Goal: Transaction & Acquisition: Purchase product/service

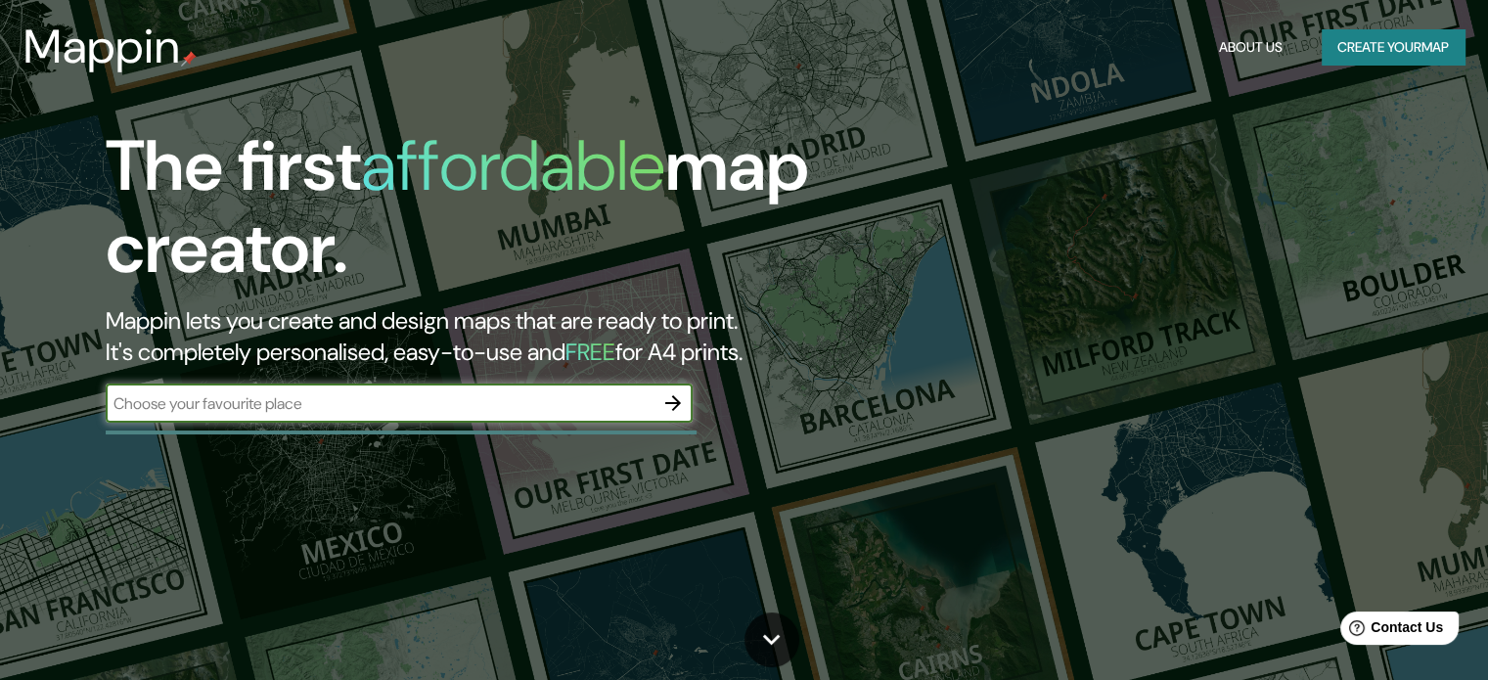
click at [558, 411] on input "text" at bounding box center [380, 403] width 548 height 22
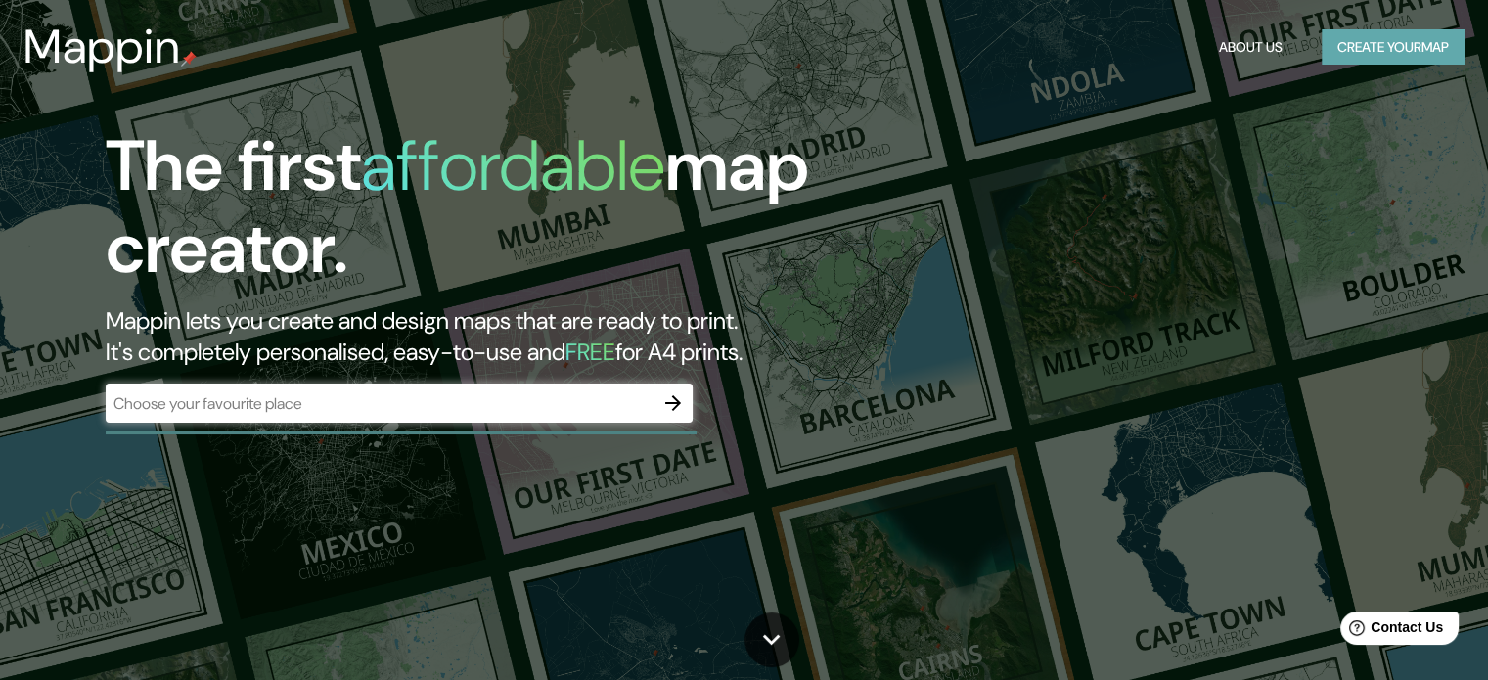
click at [1356, 54] on button "Create your map" at bounding box center [1392, 47] width 143 height 36
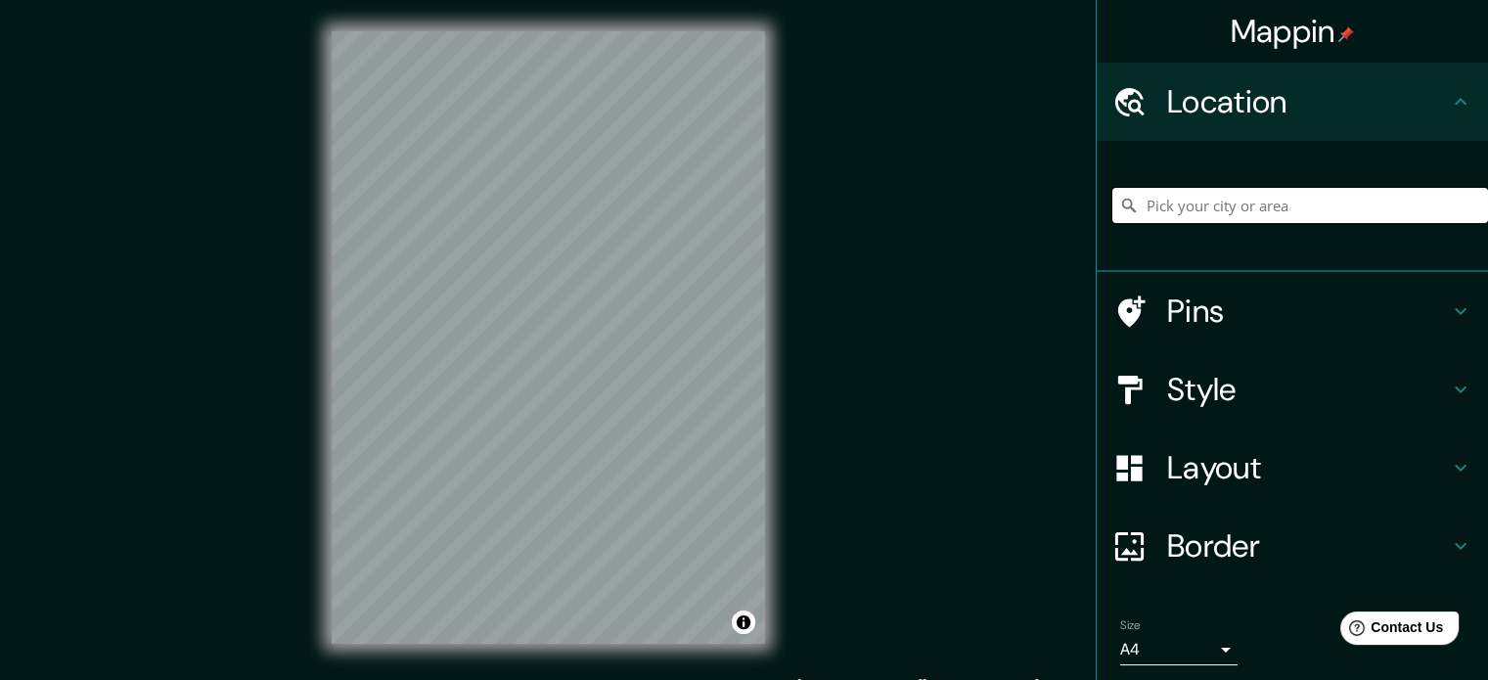
click at [1260, 209] on input "Pick your city or area" at bounding box center [1300, 205] width 376 height 35
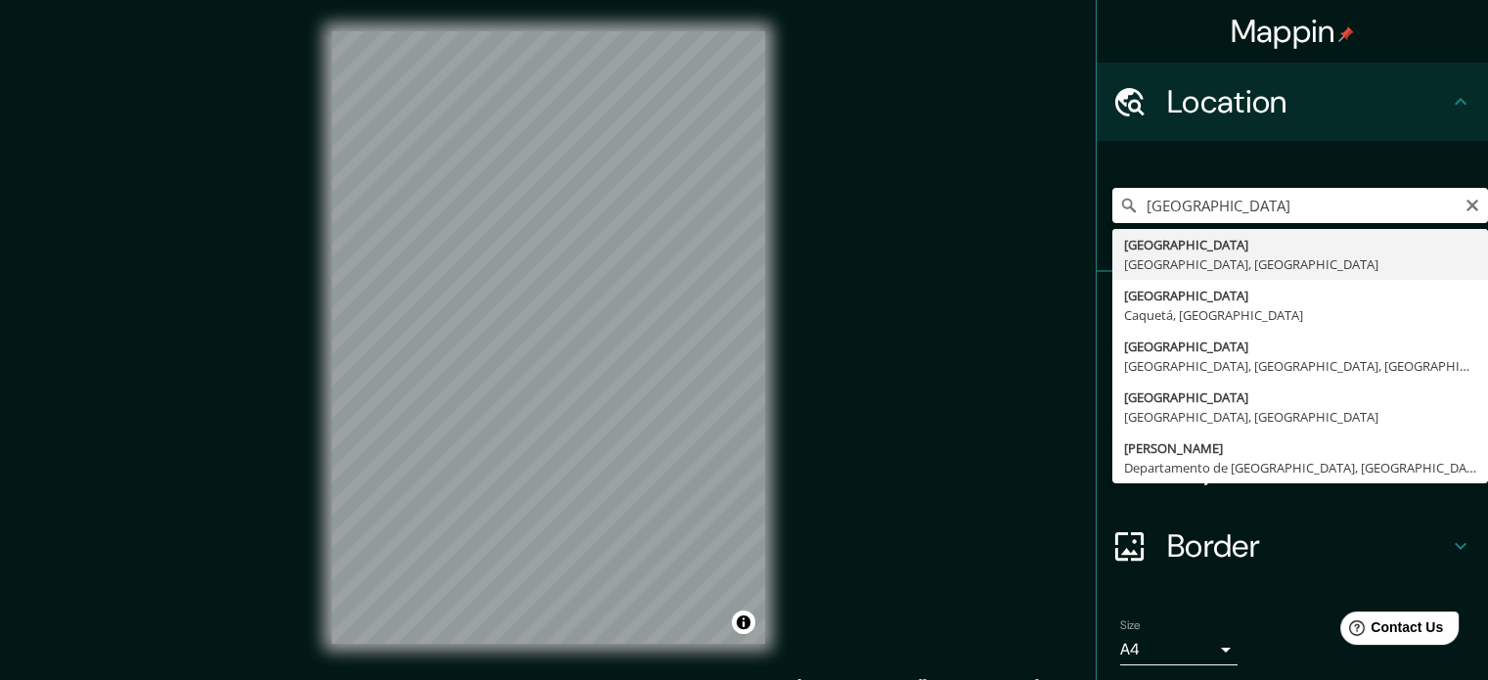
type input "[GEOGRAPHIC_DATA], [GEOGRAPHIC_DATA], [GEOGRAPHIC_DATA]"
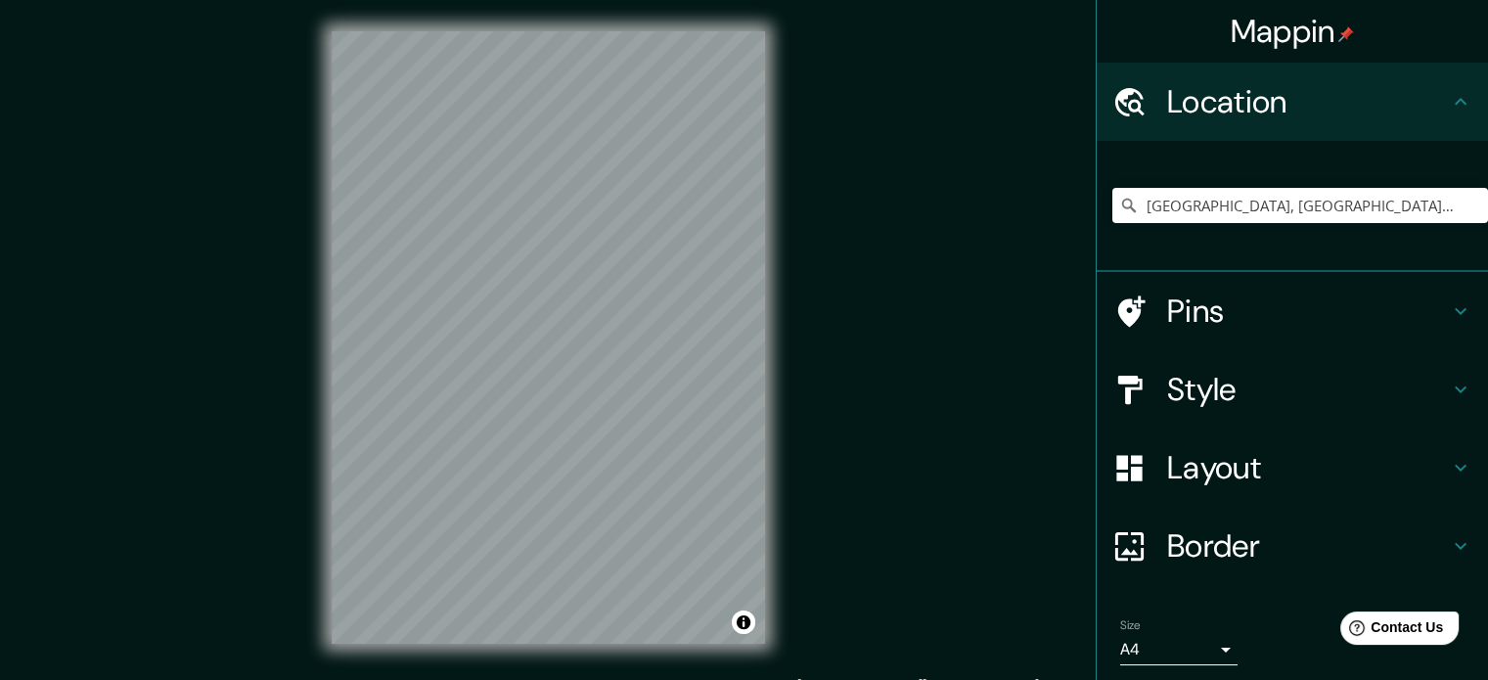
click at [1345, 313] on h4 "Pins" at bounding box center [1308, 310] width 282 height 39
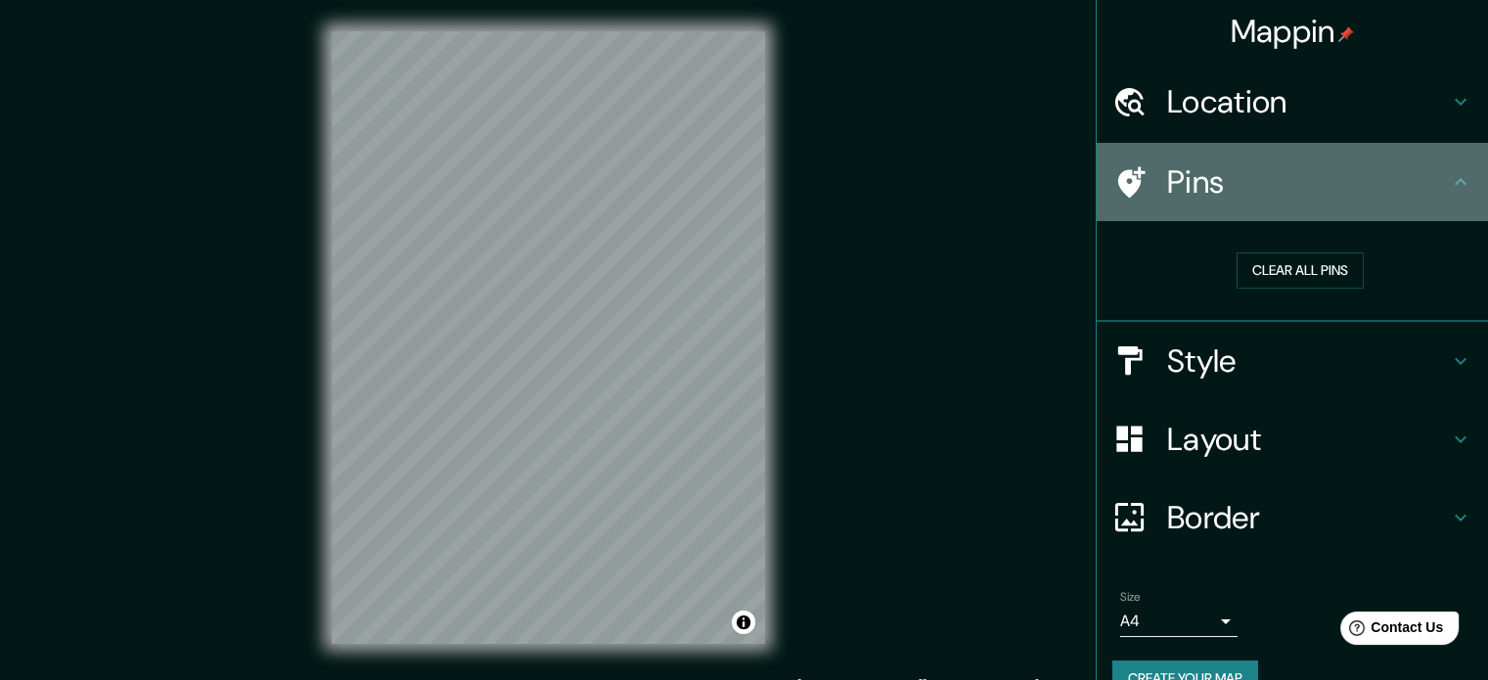
click at [1320, 187] on h4 "Pins" at bounding box center [1308, 181] width 282 height 39
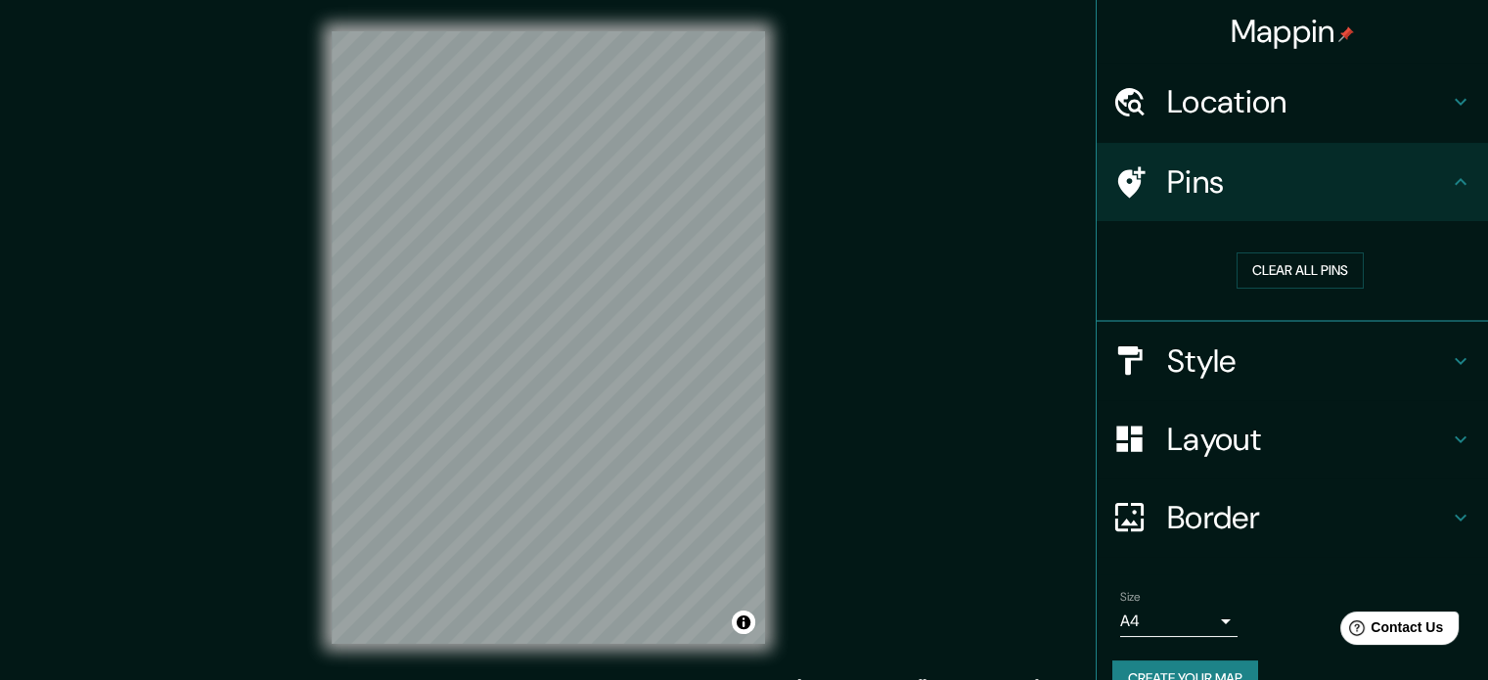
click at [1326, 357] on h4 "Style" at bounding box center [1308, 360] width 282 height 39
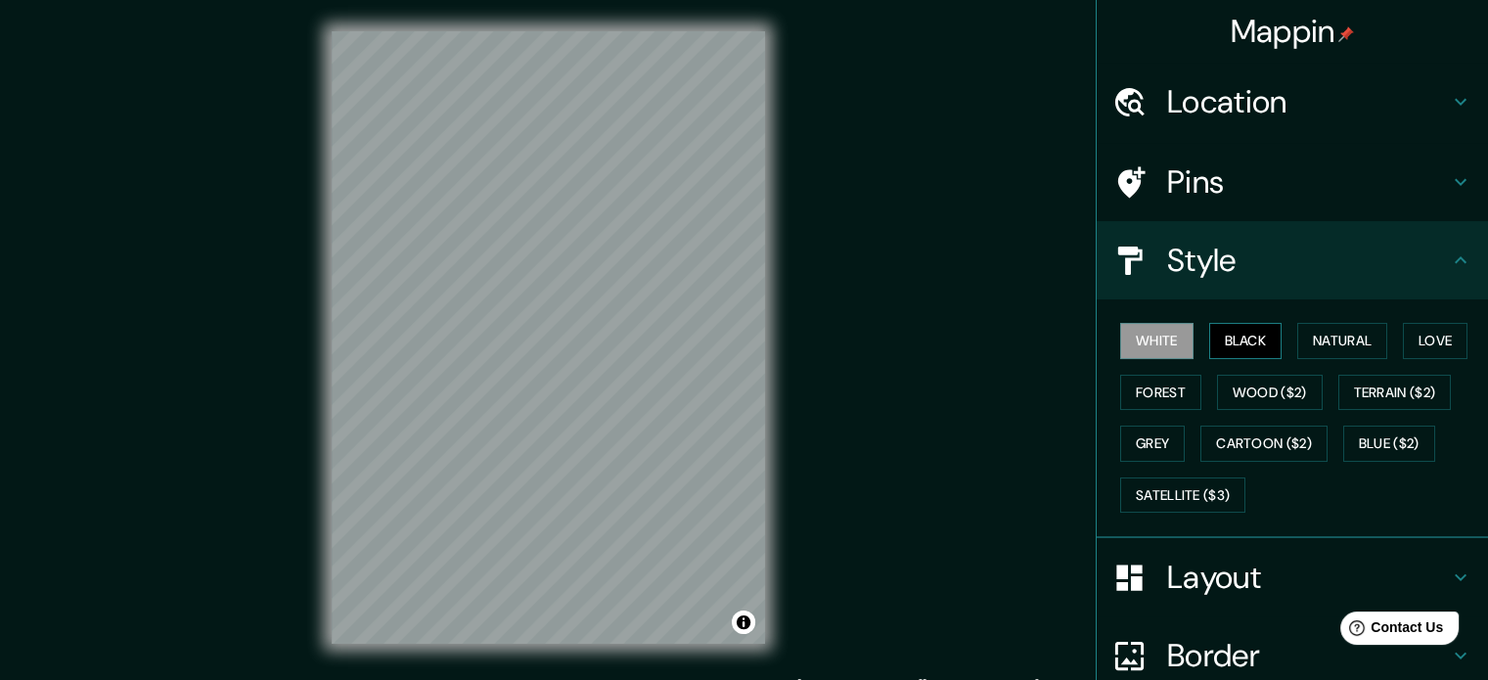
click at [1251, 336] on button "Black" at bounding box center [1245, 341] width 73 height 36
click at [1307, 339] on button "Natural" at bounding box center [1342, 341] width 90 height 36
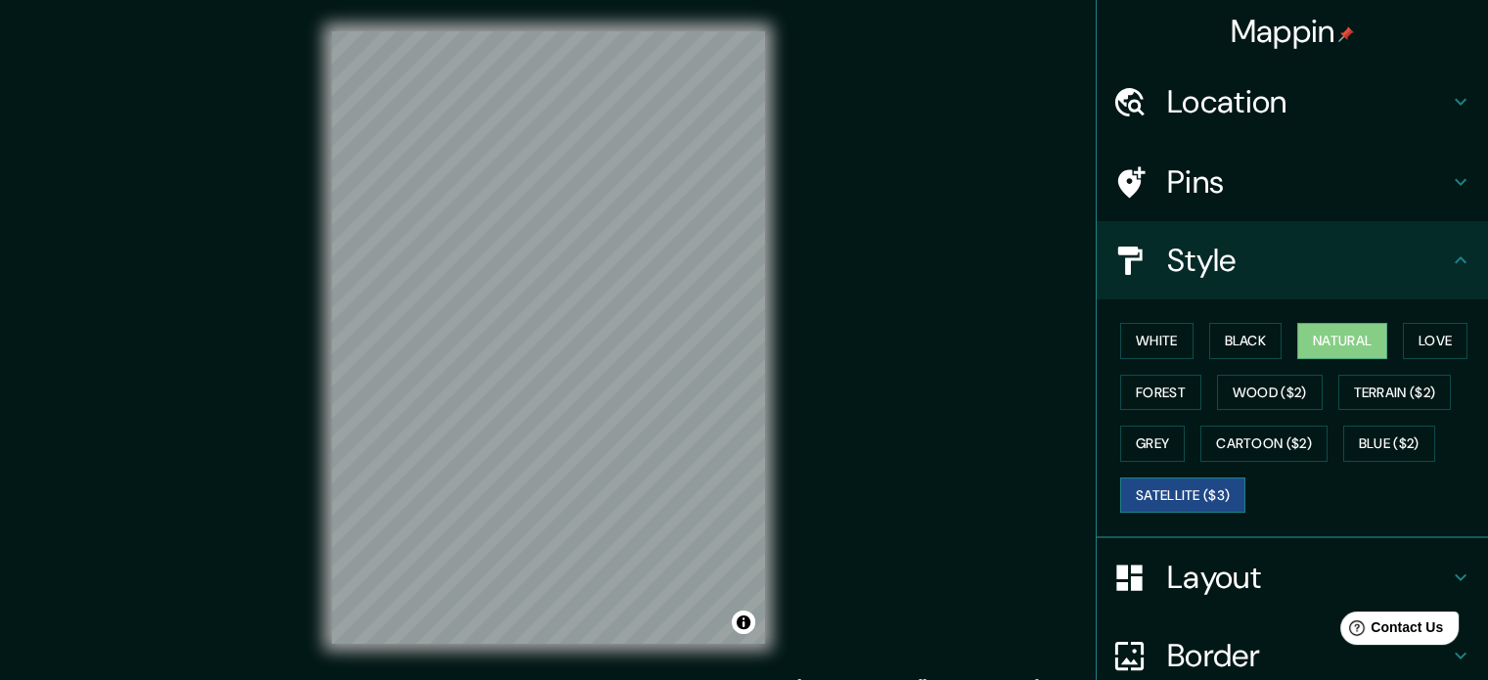
click at [1233, 498] on button "Satellite ($3)" at bounding box center [1182, 495] width 125 height 36
click at [1231, 357] on button "Black" at bounding box center [1245, 341] width 73 height 36
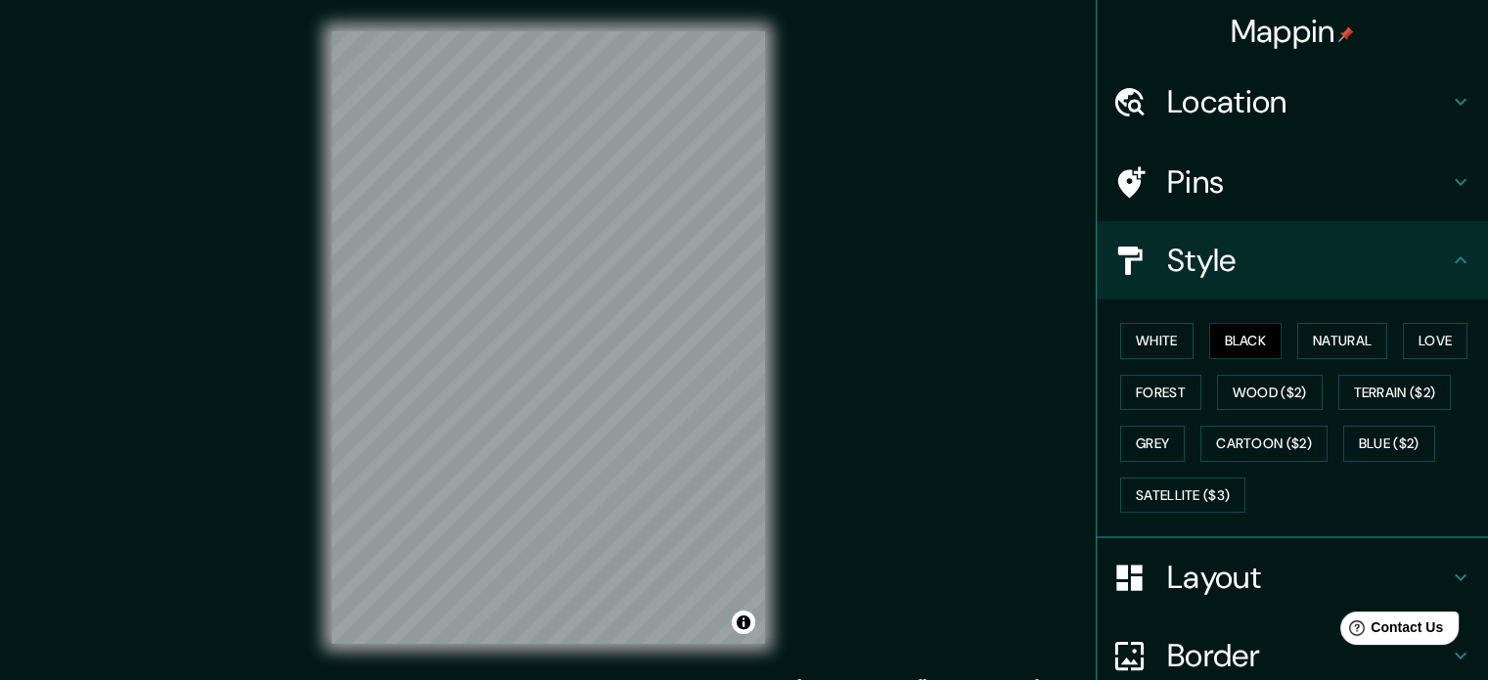
click at [1381, 256] on h4 "Style" at bounding box center [1308, 260] width 282 height 39
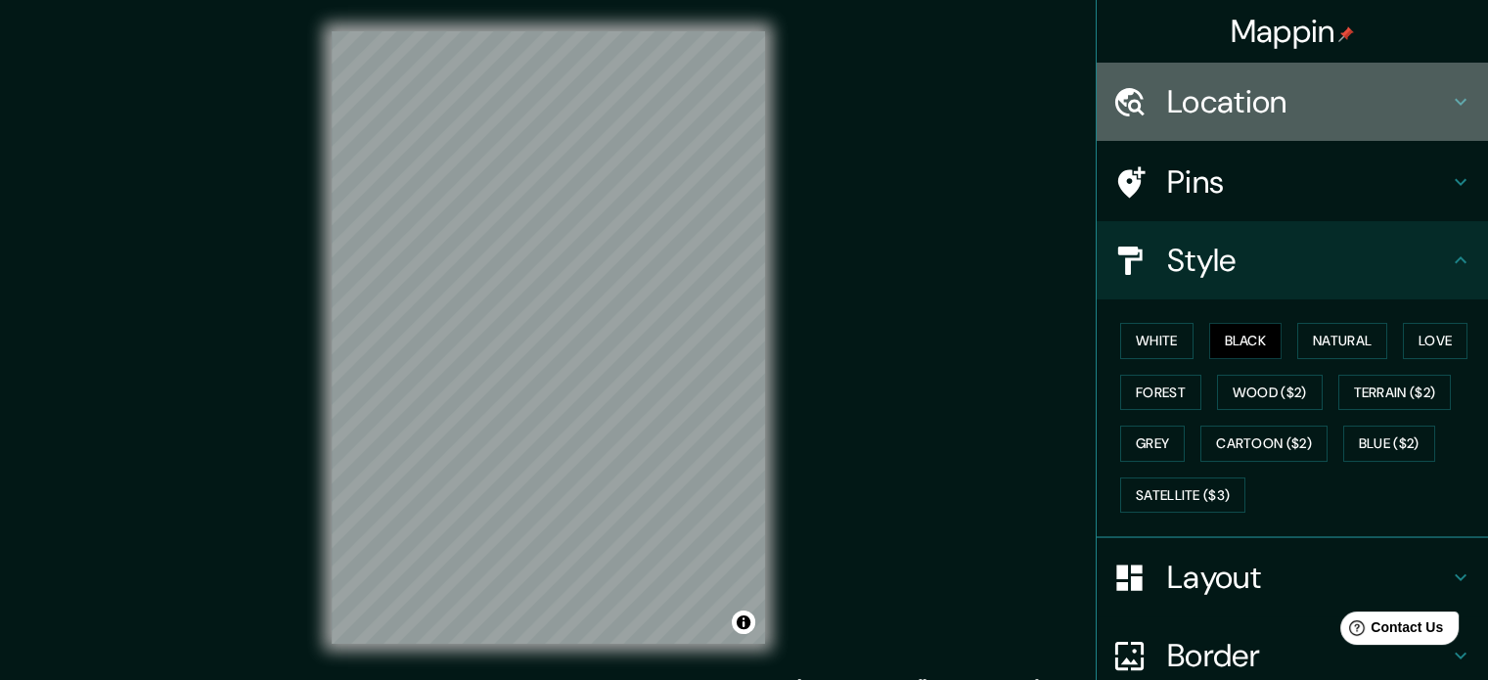
click at [1399, 85] on h4 "Location" at bounding box center [1308, 101] width 282 height 39
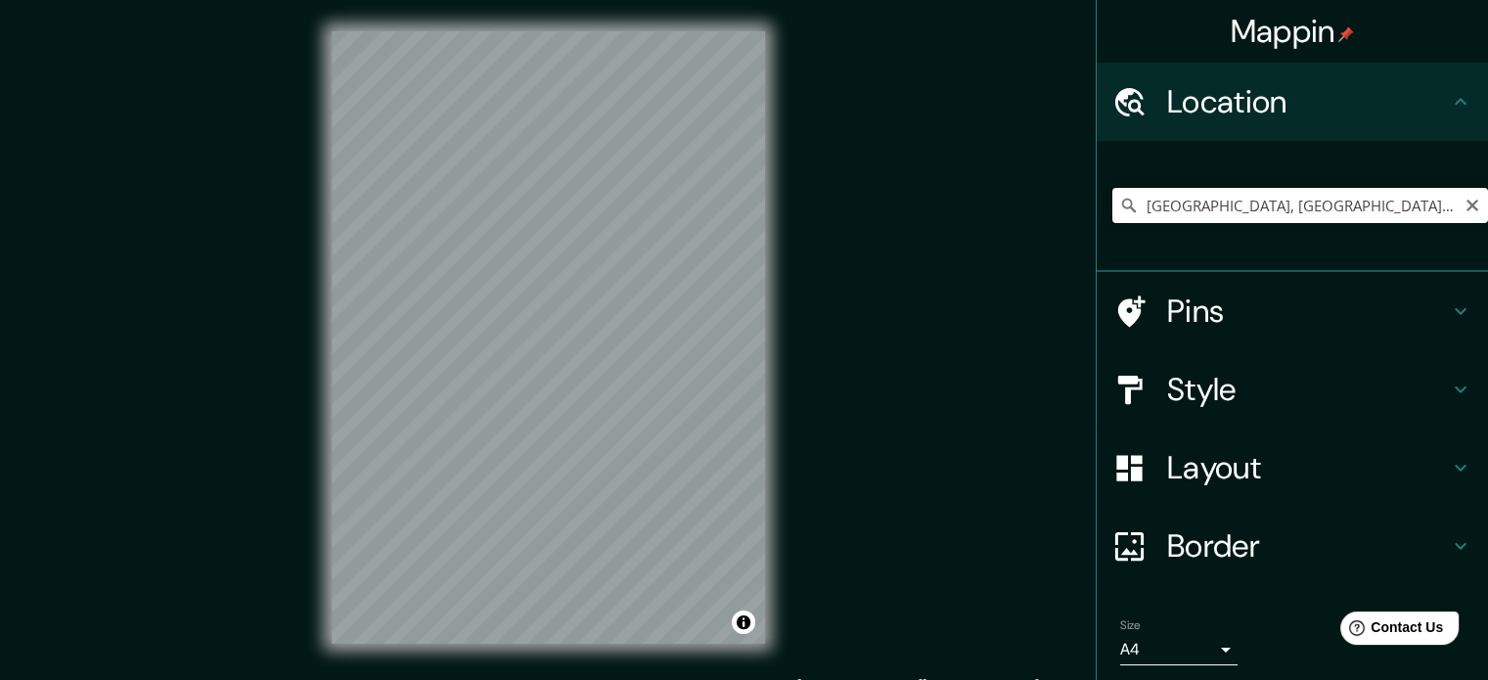
click at [1442, 196] on input "[GEOGRAPHIC_DATA], [GEOGRAPHIC_DATA], [GEOGRAPHIC_DATA]" at bounding box center [1300, 205] width 376 height 35
click at [1464, 210] on icon "Clear" at bounding box center [1472, 206] width 16 height 16
click at [1393, 328] on h4 "Pins" at bounding box center [1308, 310] width 282 height 39
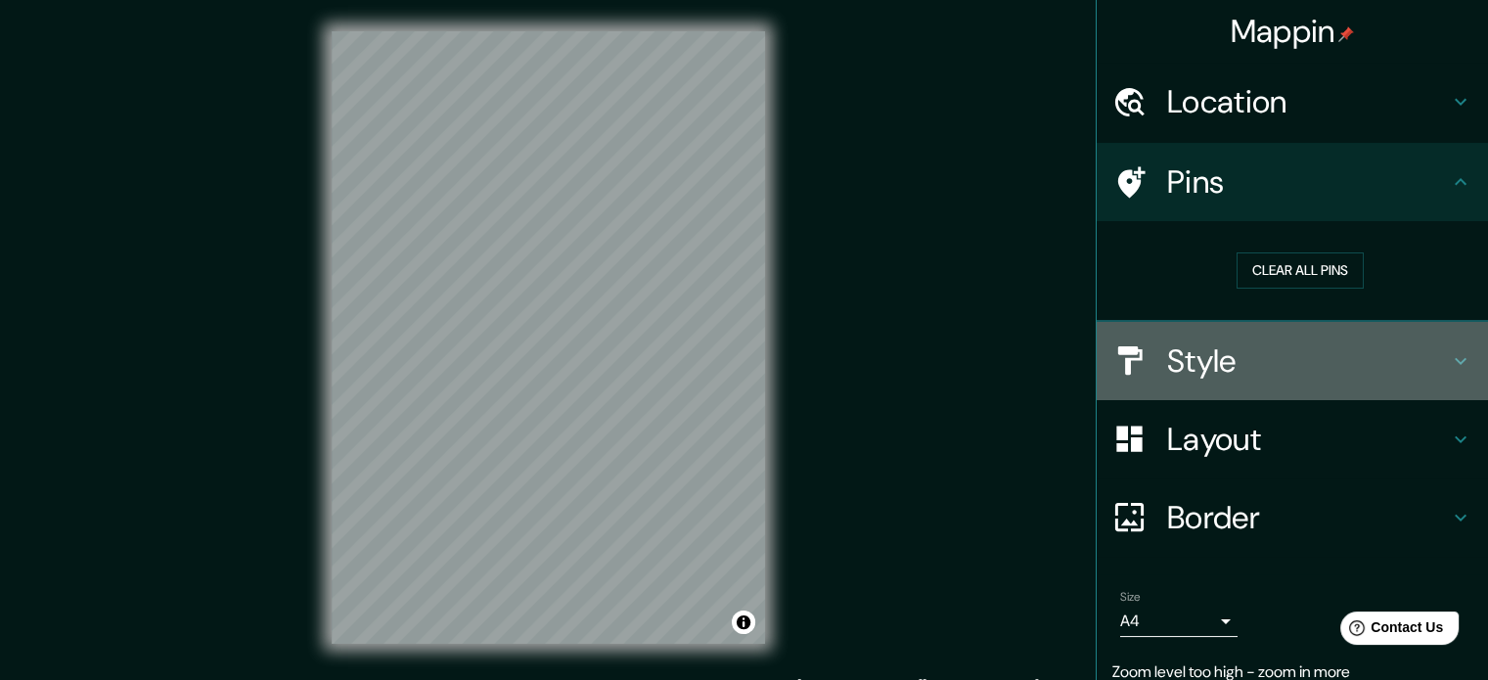
click at [1388, 343] on h4 "Style" at bounding box center [1308, 360] width 282 height 39
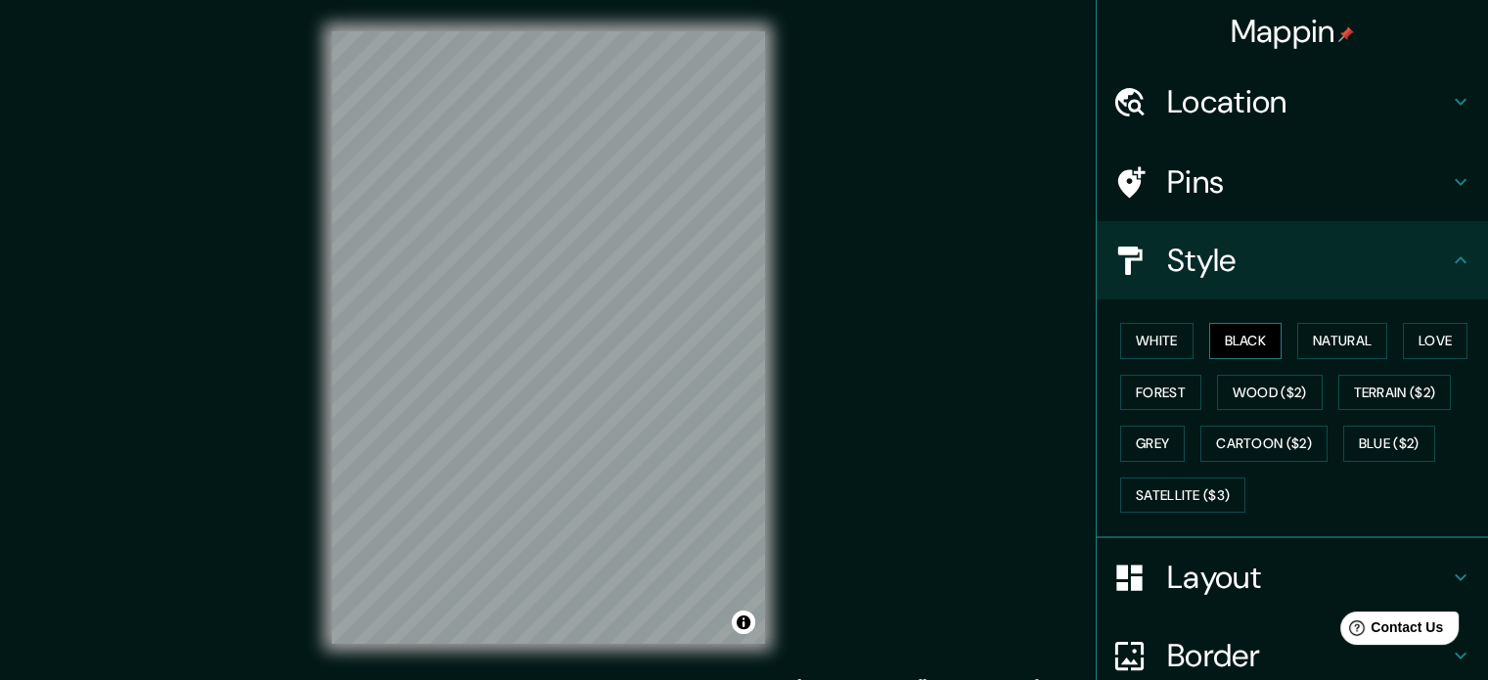
click at [1244, 339] on button "Black" at bounding box center [1245, 341] width 73 height 36
click at [1136, 343] on button "White" at bounding box center [1156, 341] width 73 height 36
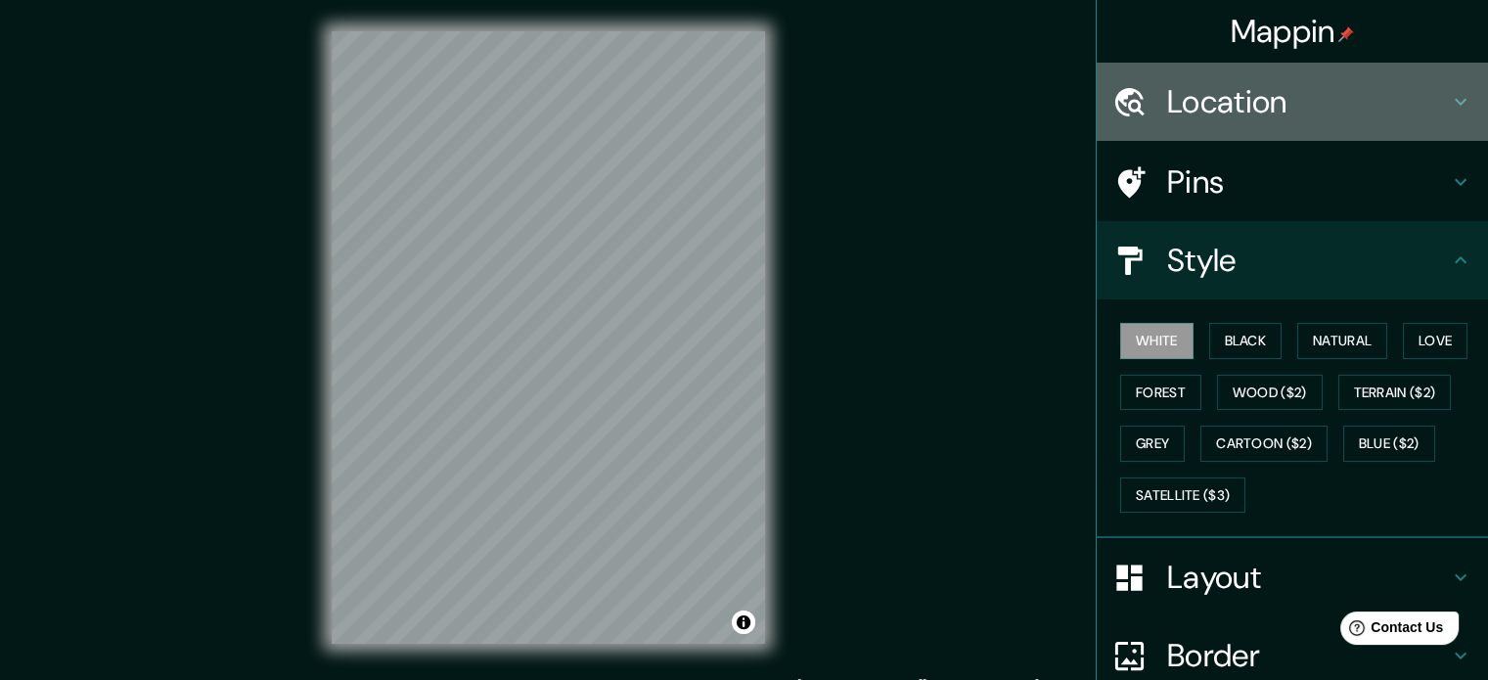
click at [1448, 98] on icon at bounding box center [1459, 101] width 23 height 23
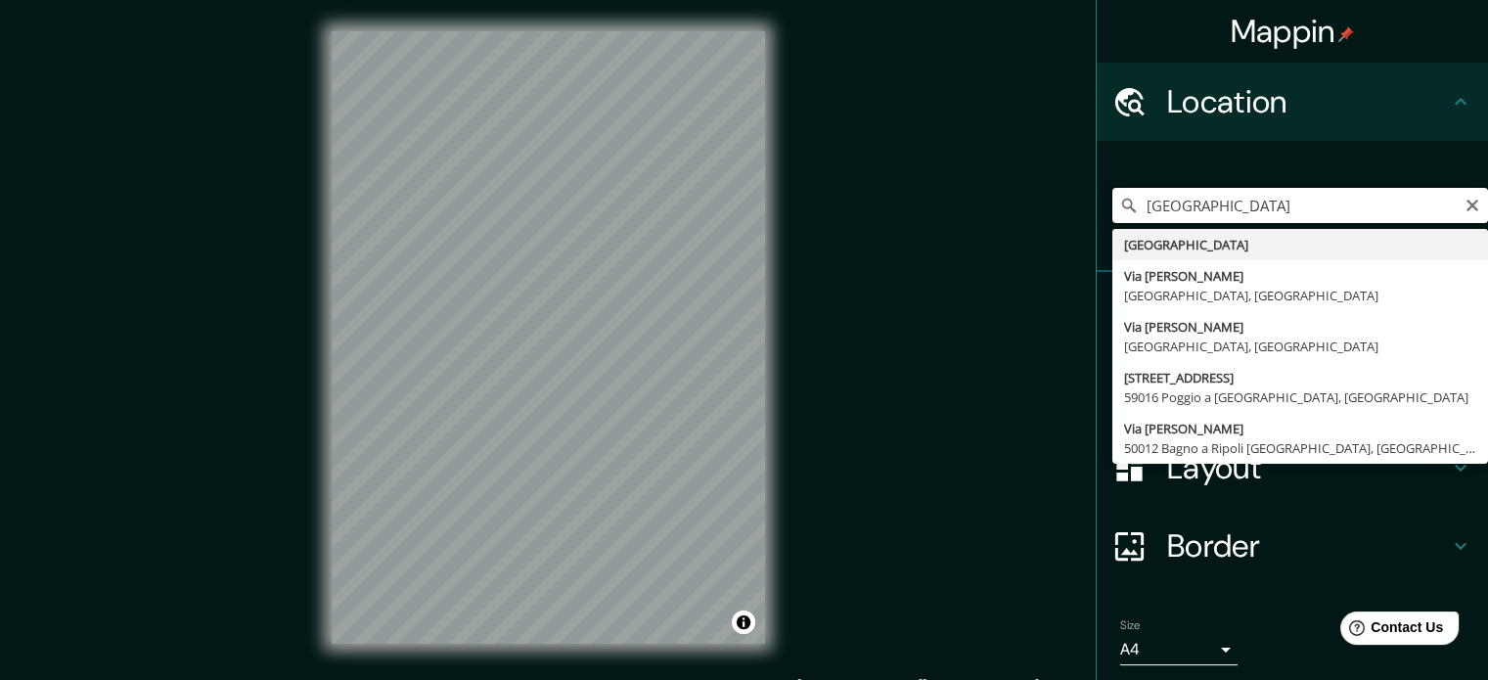
click at [1397, 199] on input "[GEOGRAPHIC_DATA]" at bounding box center [1300, 205] width 376 height 35
click at [1303, 208] on input "[GEOGRAPHIC_DATA]" at bounding box center [1300, 205] width 376 height 35
type input "I"
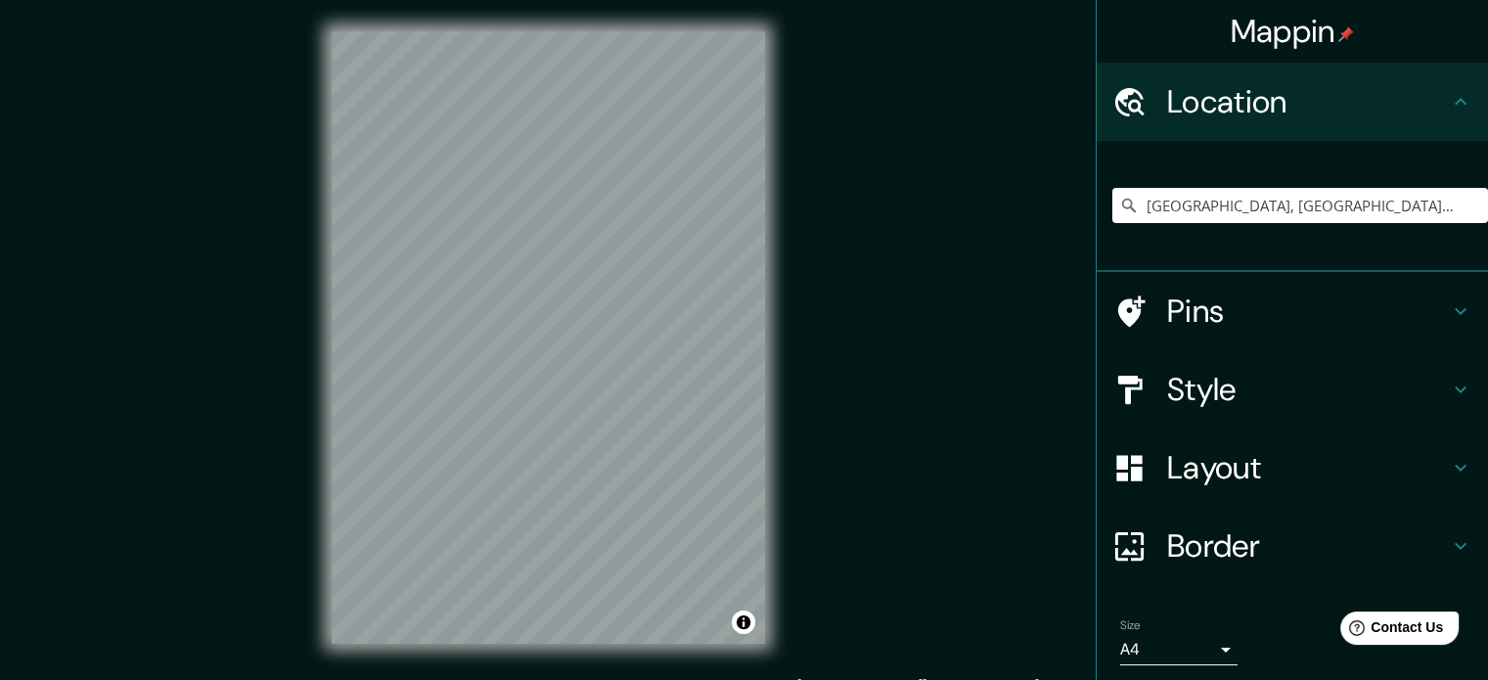
click at [1256, 294] on h4 "Pins" at bounding box center [1308, 310] width 282 height 39
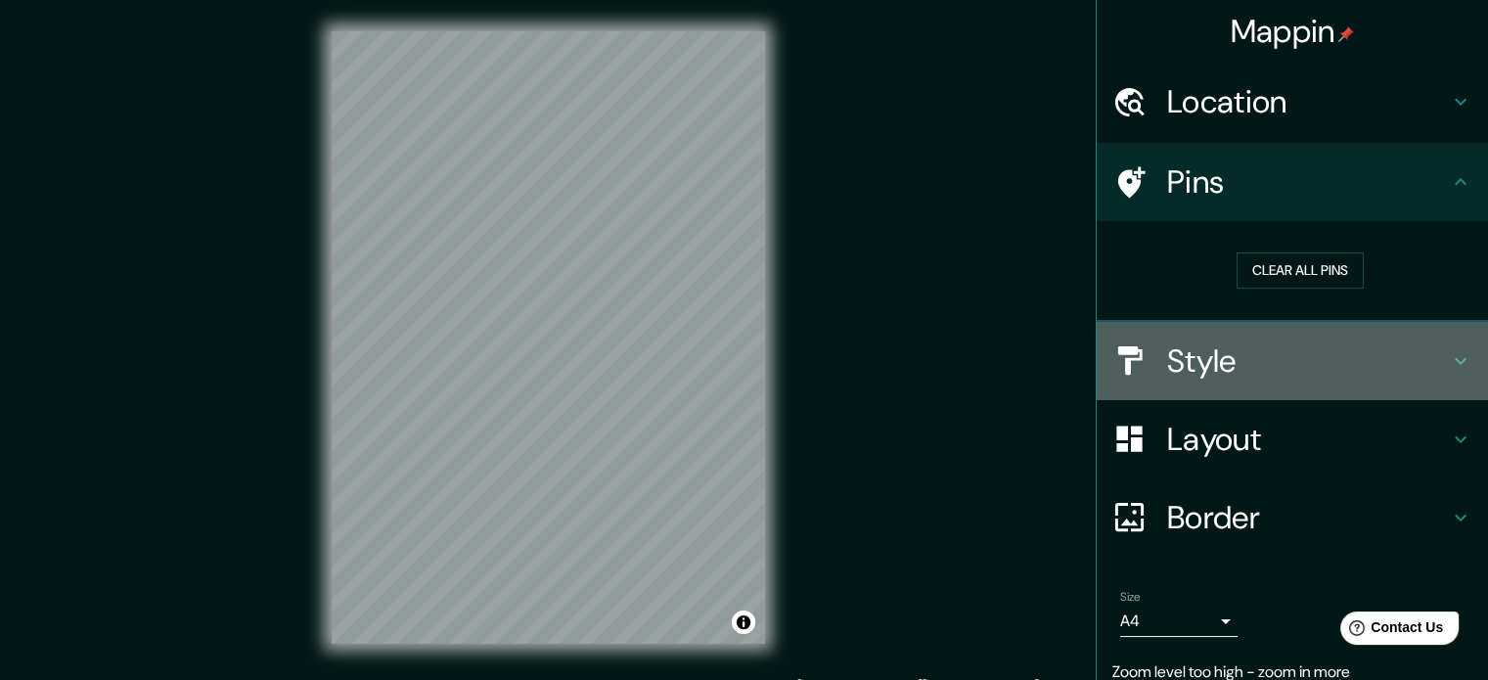
click at [1236, 352] on h4 "Style" at bounding box center [1308, 360] width 282 height 39
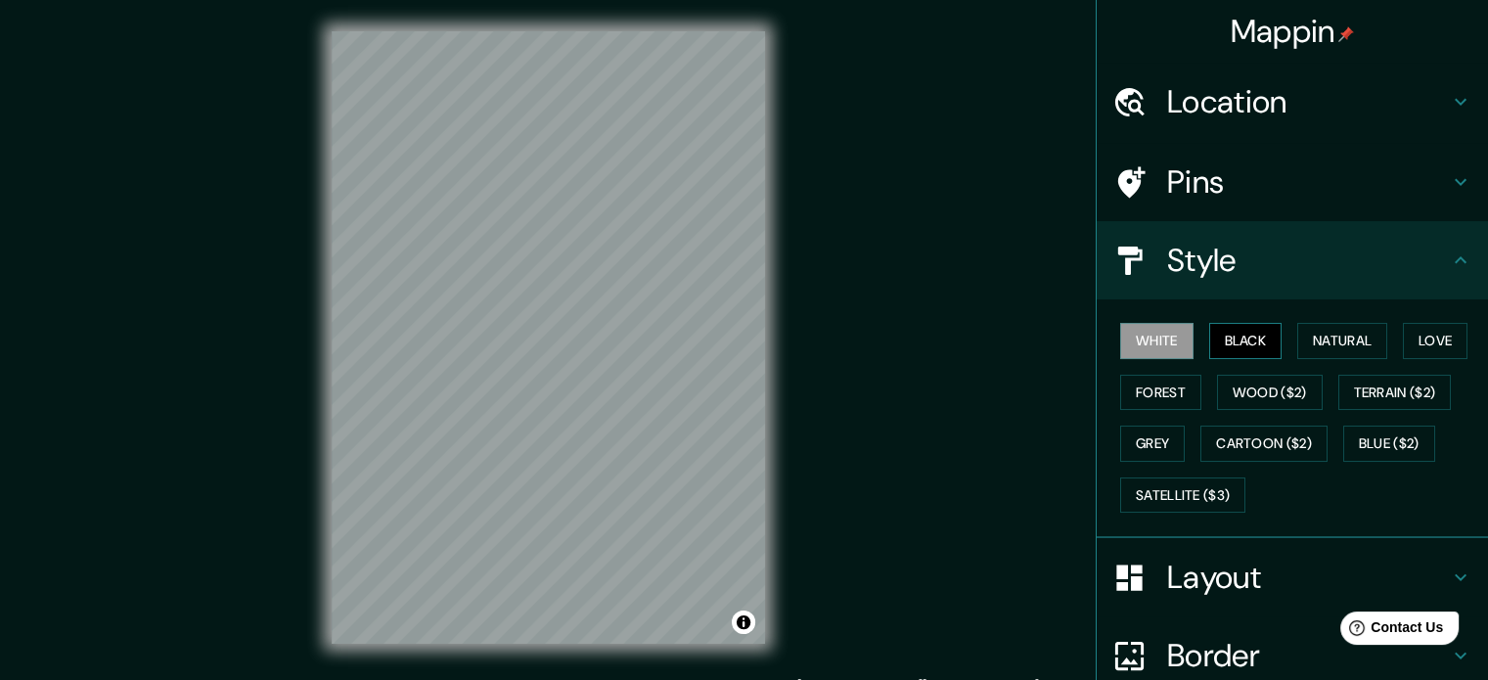
click at [1235, 353] on button "Black" at bounding box center [1245, 341] width 73 height 36
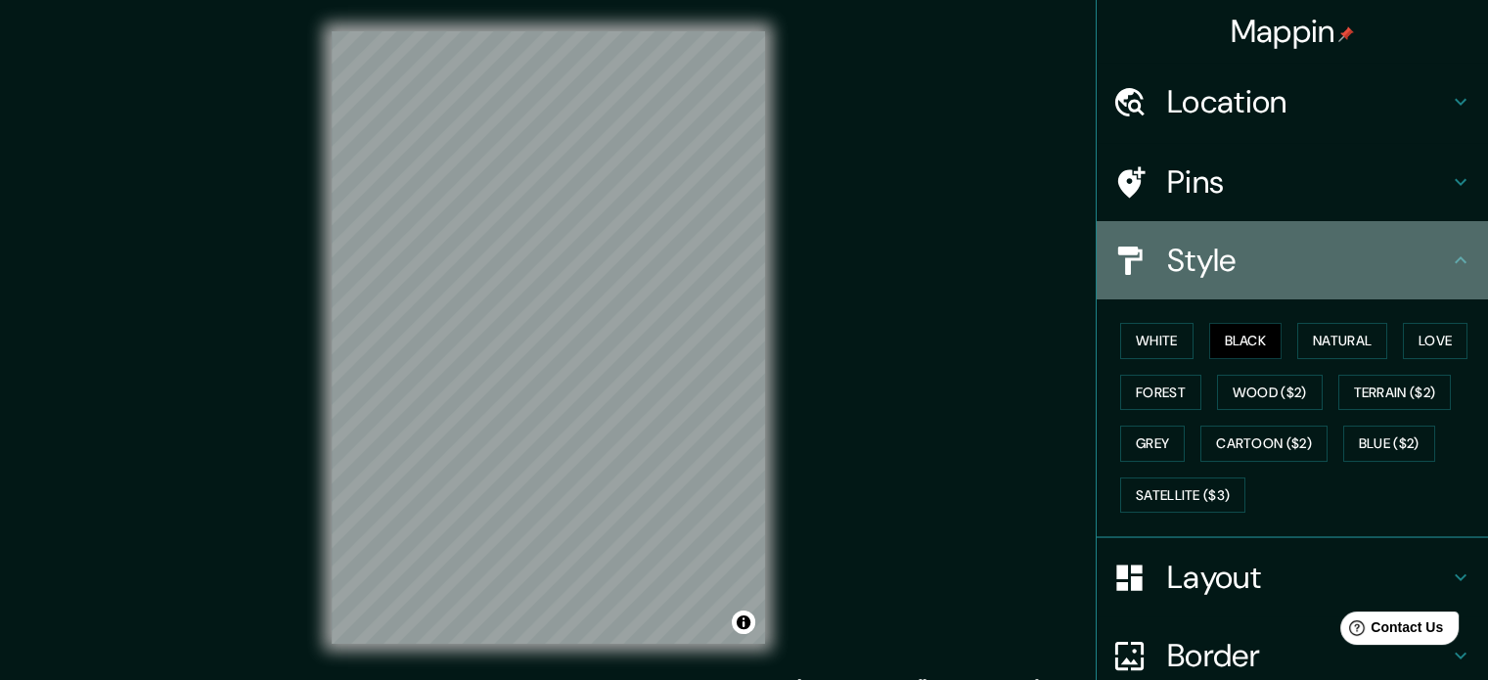
click at [1241, 292] on div "Style" at bounding box center [1291, 260] width 391 height 78
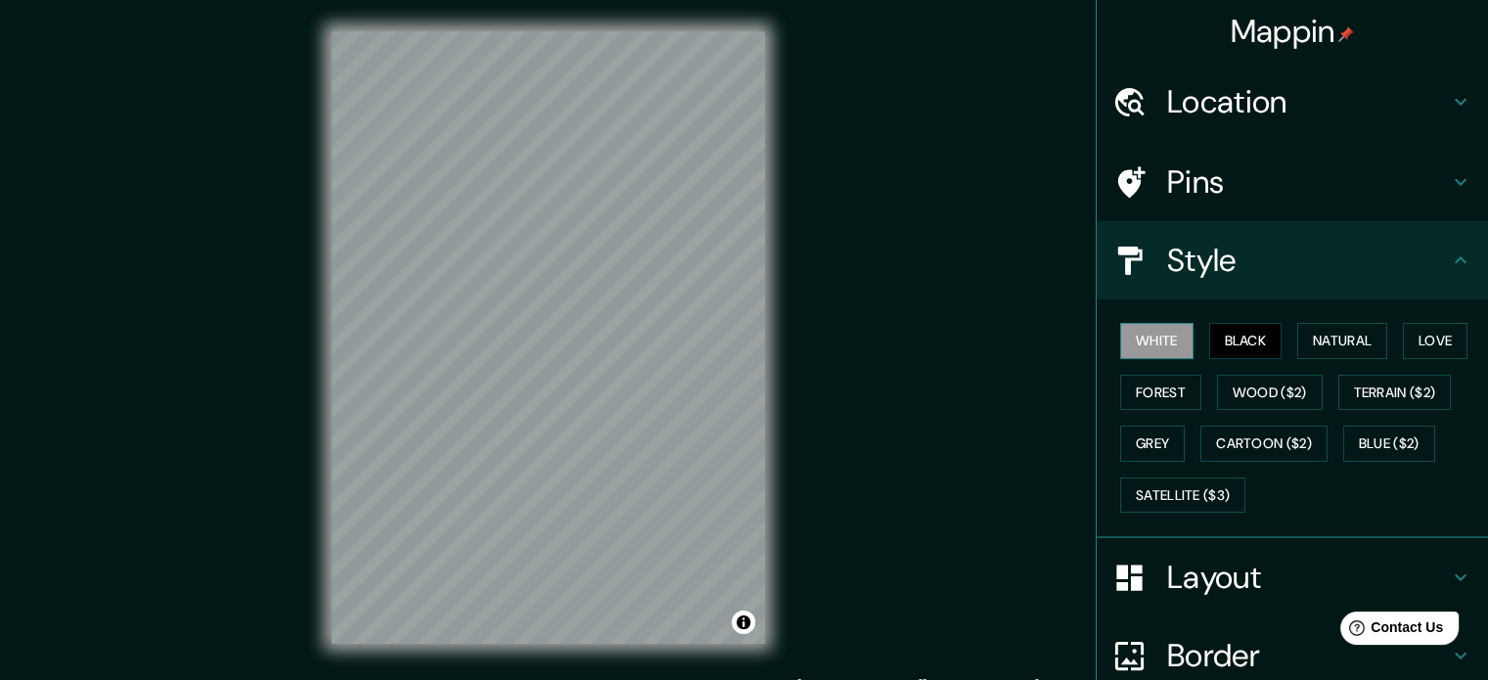
click at [1162, 331] on button "White" at bounding box center [1156, 341] width 73 height 36
click at [1335, 107] on h4 "Location" at bounding box center [1308, 101] width 282 height 39
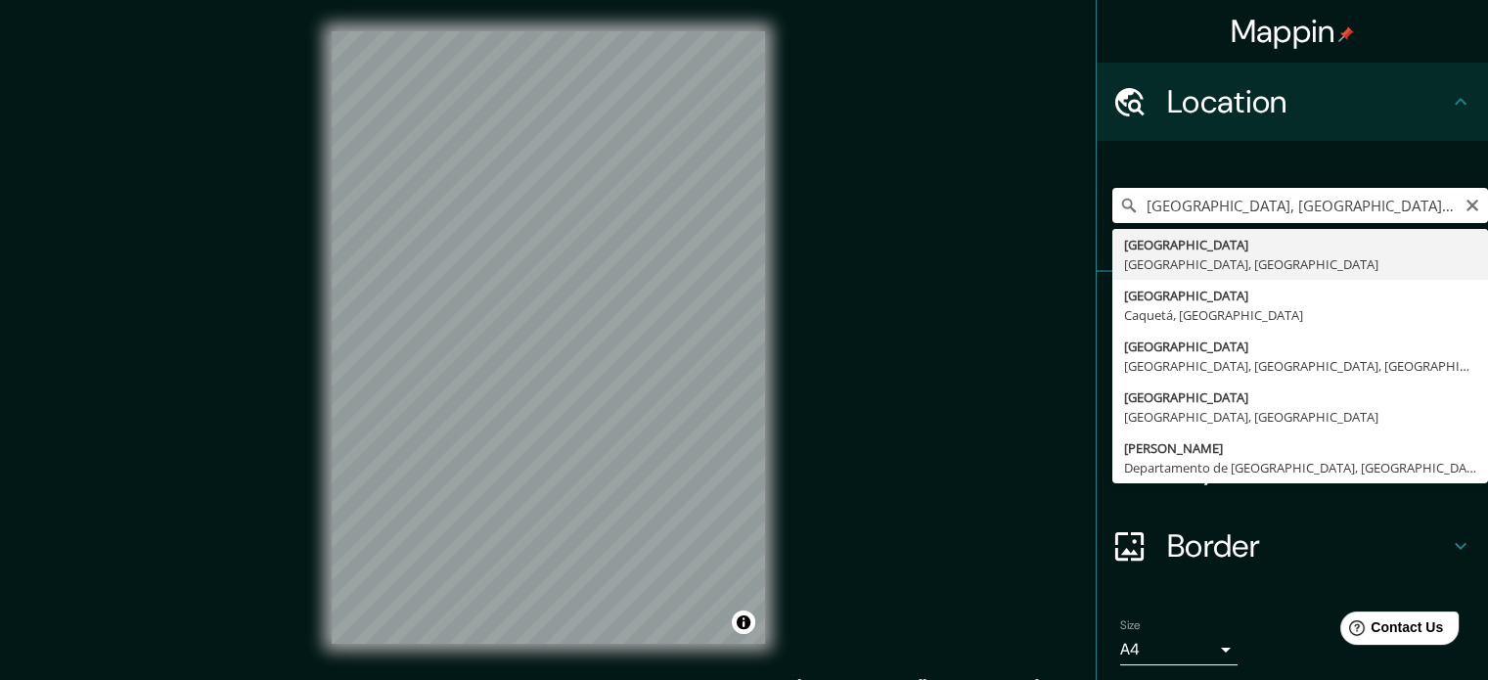
click at [1470, 196] on input "[GEOGRAPHIC_DATA], [GEOGRAPHIC_DATA], [GEOGRAPHIC_DATA]" at bounding box center [1300, 205] width 376 height 35
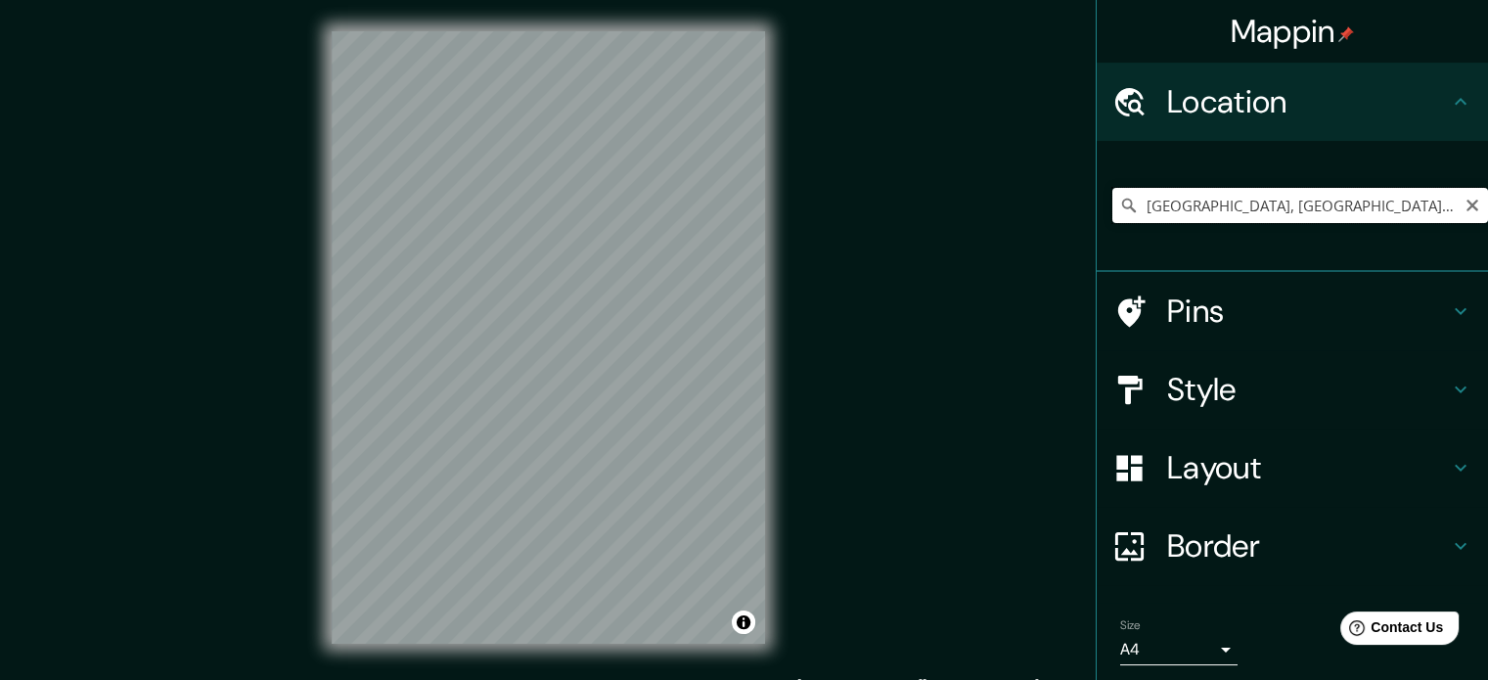
click at [1354, 194] on input "[GEOGRAPHIC_DATA], [GEOGRAPHIC_DATA], [GEOGRAPHIC_DATA]" at bounding box center [1300, 205] width 376 height 35
click at [1399, 196] on input "[GEOGRAPHIC_DATA], [GEOGRAPHIC_DATA], [GEOGRAPHIC_DATA]" at bounding box center [1300, 205] width 376 height 35
drag, startPoint x: 1399, startPoint y: 198, endPoint x: 1264, endPoint y: 206, distance: 135.3
click at [1264, 206] on input "[GEOGRAPHIC_DATA], [GEOGRAPHIC_DATA], [GEOGRAPHIC_DATA]" at bounding box center [1300, 205] width 376 height 35
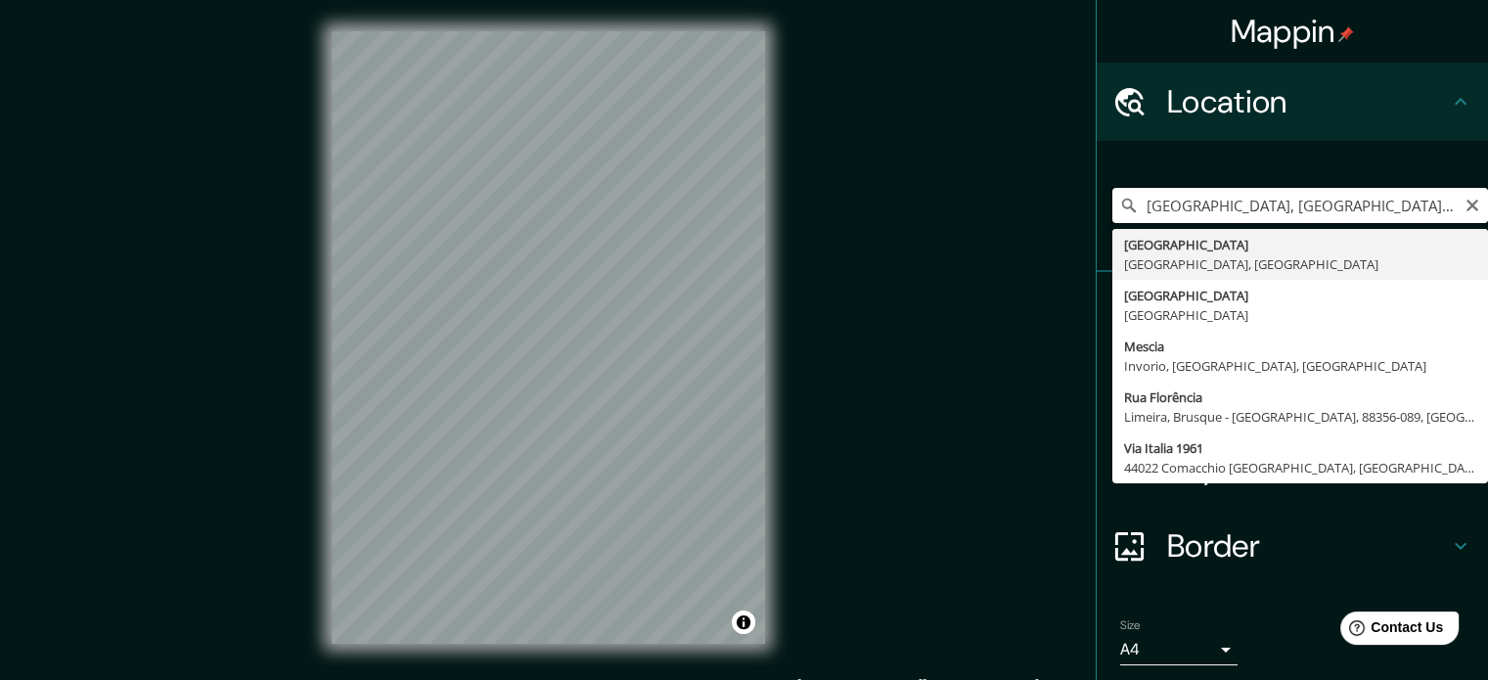
drag, startPoint x: 1394, startPoint y: 204, endPoint x: 1207, endPoint y: 217, distance: 187.2
click at [1207, 217] on input "[GEOGRAPHIC_DATA], [GEOGRAPHIC_DATA], [GEOGRAPHIC_DATA]" at bounding box center [1300, 205] width 376 height 35
type input "[GEOGRAPHIC_DATA], [GEOGRAPHIC_DATA], [GEOGRAPHIC_DATA]"
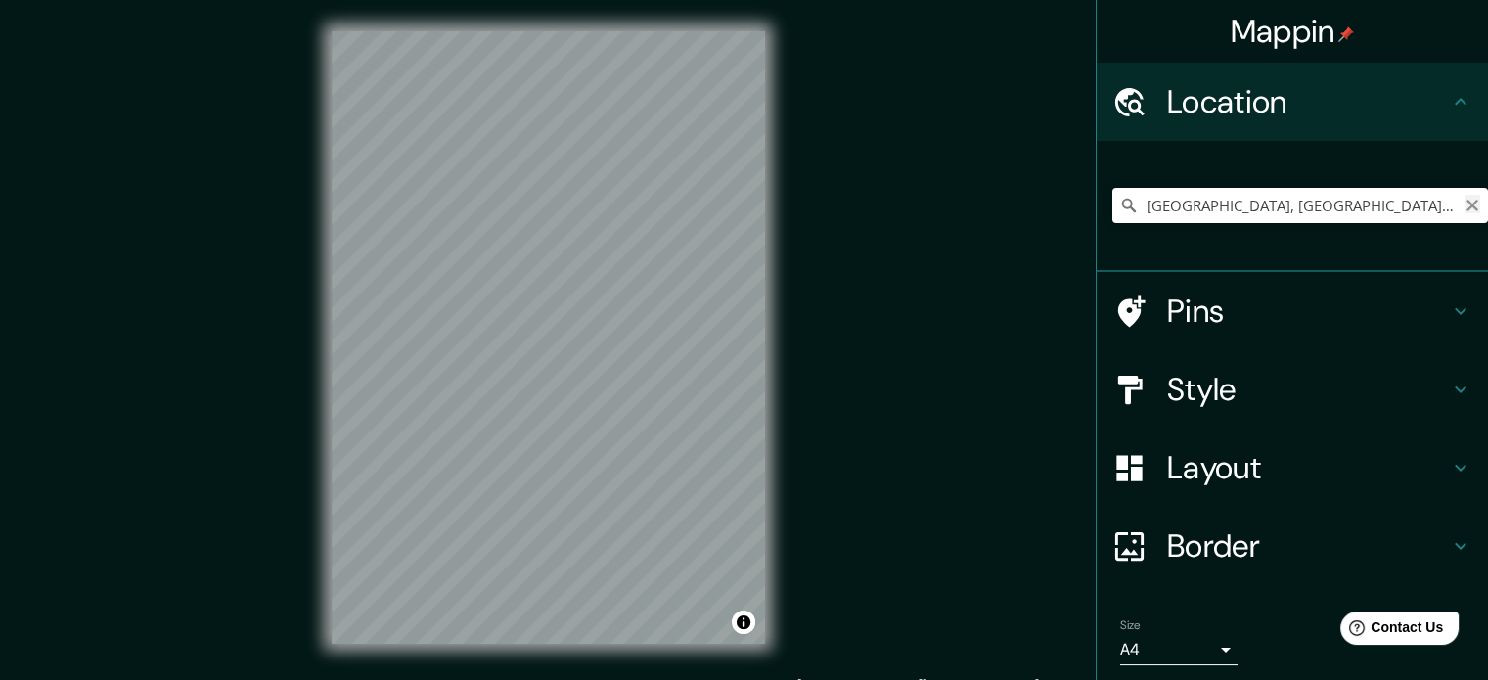
click at [1464, 199] on icon "Clear" at bounding box center [1472, 206] width 16 height 16
click at [1370, 210] on input "Pick your city or area" at bounding box center [1300, 205] width 376 height 35
click at [1255, 208] on input "[GEOGRAPHIC_DATA]" at bounding box center [1300, 205] width 376 height 35
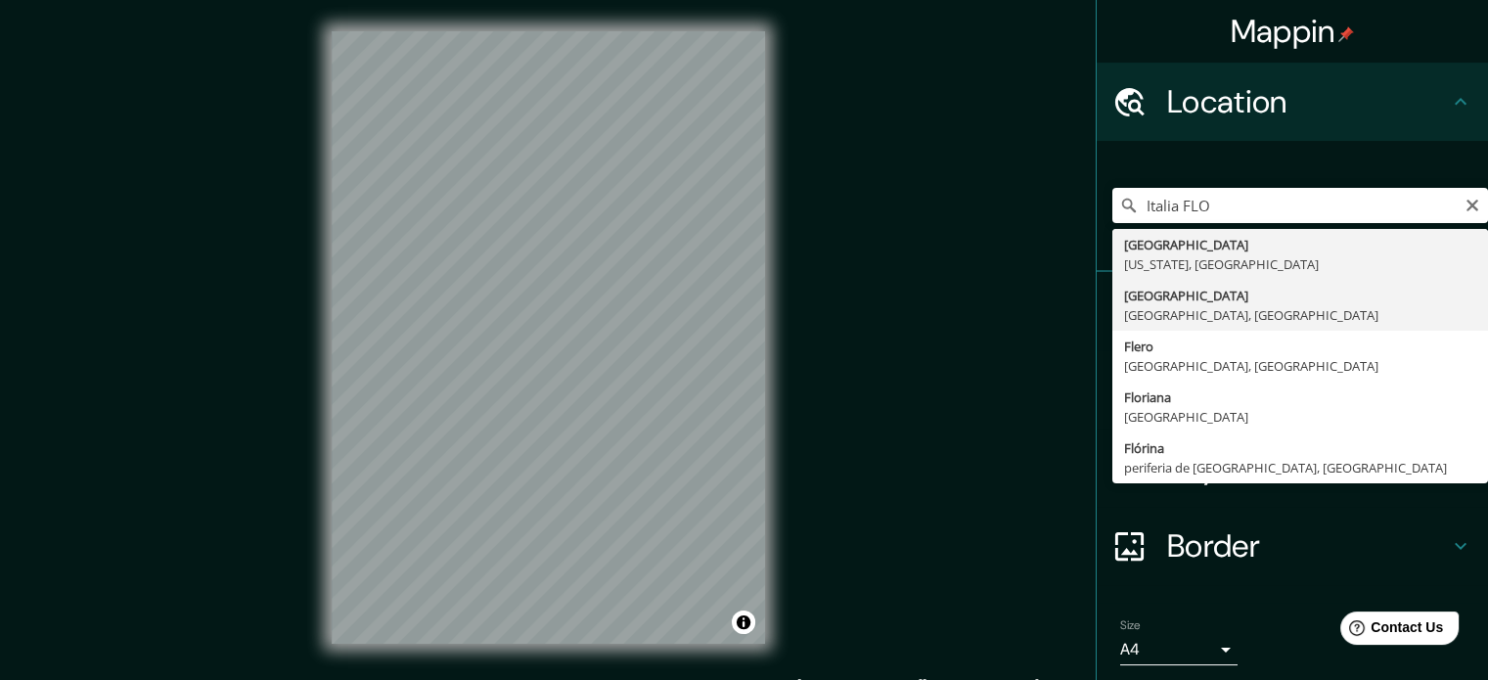
type input "[GEOGRAPHIC_DATA], [GEOGRAPHIC_DATA], [GEOGRAPHIC_DATA]"
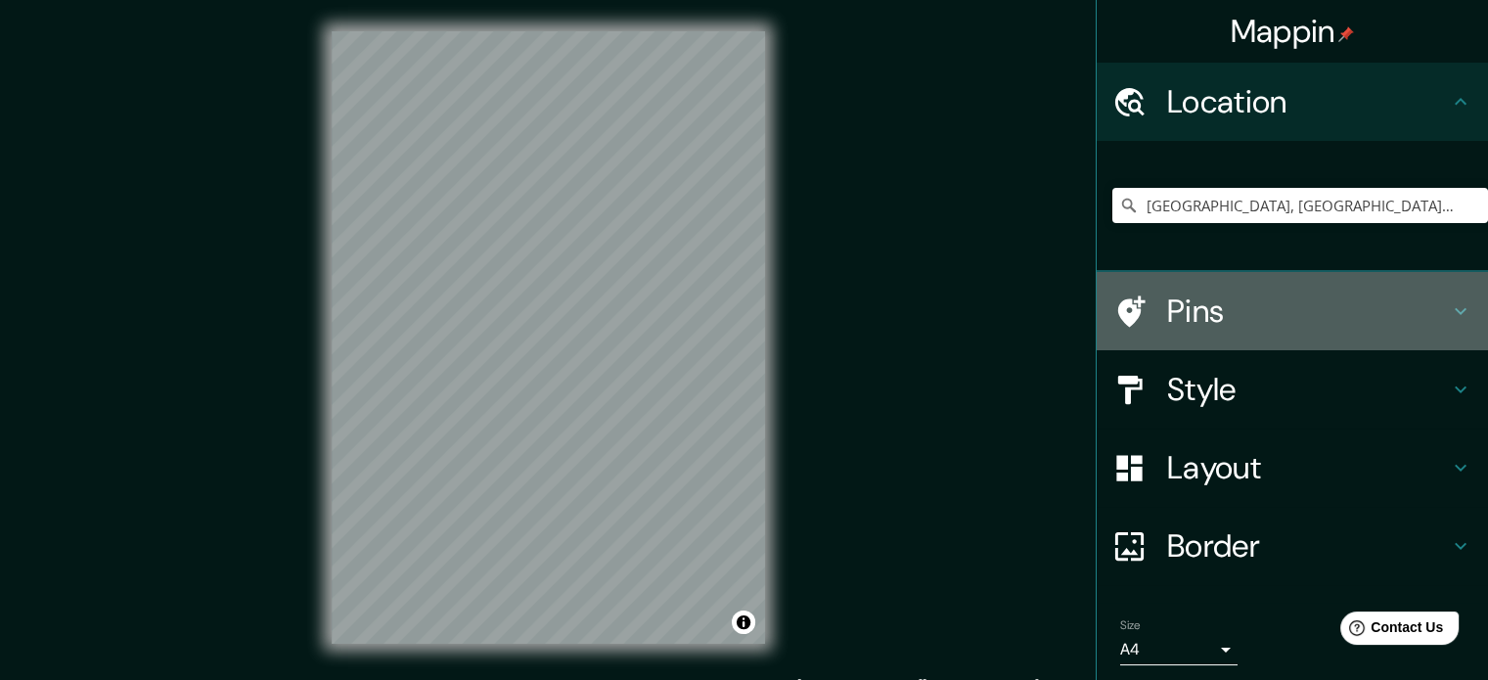
click at [1248, 302] on h4 "Pins" at bounding box center [1308, 310] width 282 height 39
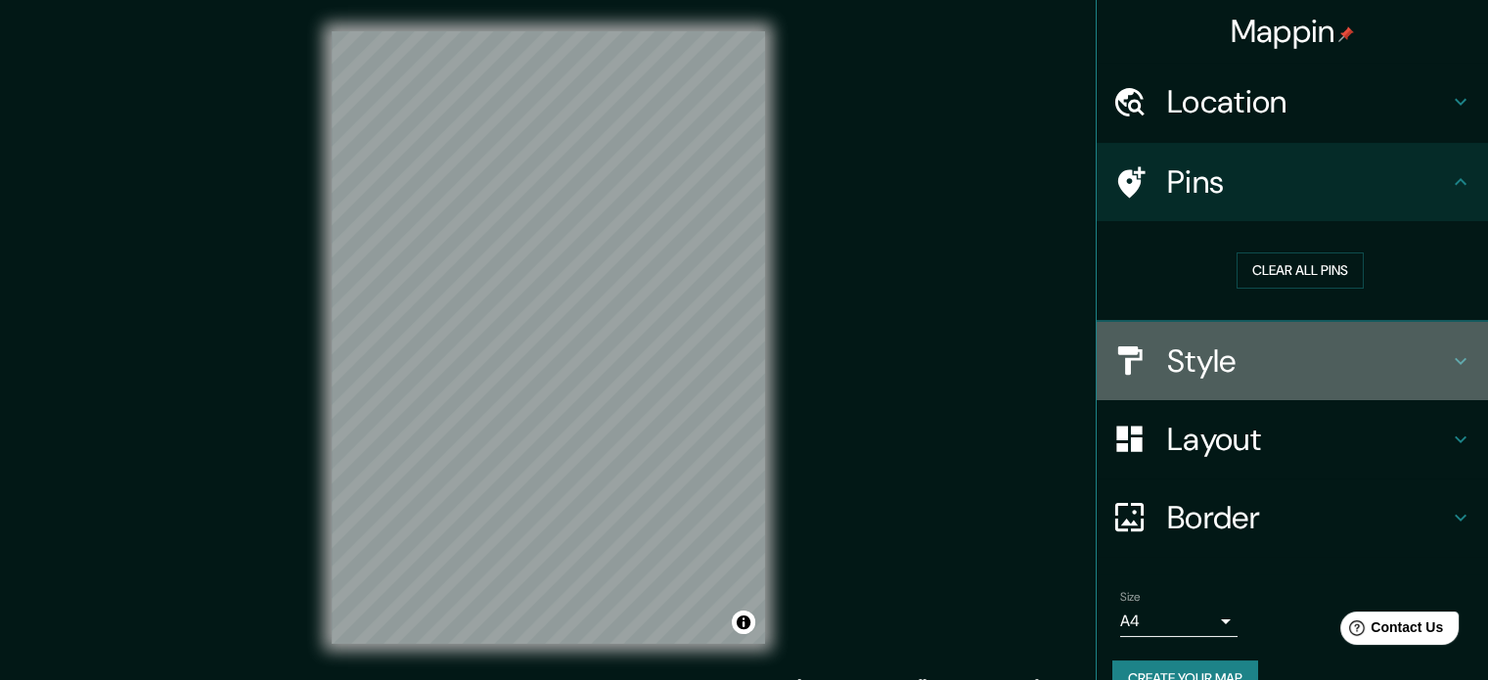
click at [1269, 371] on h4 "Style" at bounding box center [1308, 360] width 282 height 39
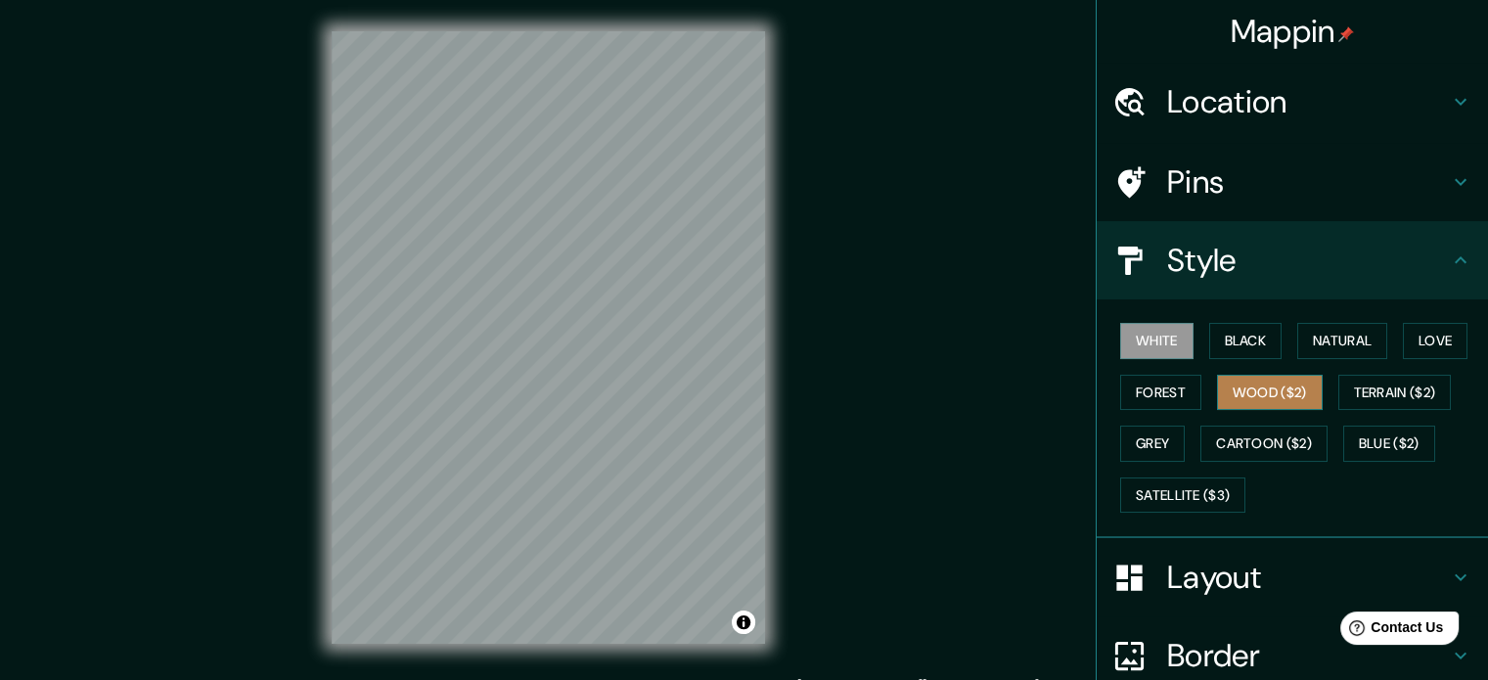
click at [1264, 380] on button "Wood ($2)" at bounding box center [1270, 393] width 106 height 36
click at [1209, 334] on button "Black" at bounding box center [1245, 341] width 73 height 36
click at [1170, 335] on button "White" at bounding box center [1156, 341] width 73 height 36
click at [1166, 515] on div "White Black Natural Love Forest Wood ($2) Terrain ($2) Grey Cartoon ($2) Blue (…" at bounding box center [1300, 417] width 376 height 205
click at [1169, 496] on button "Satellite ($3)" at bounding box center [1182, 495] width 125 height 36
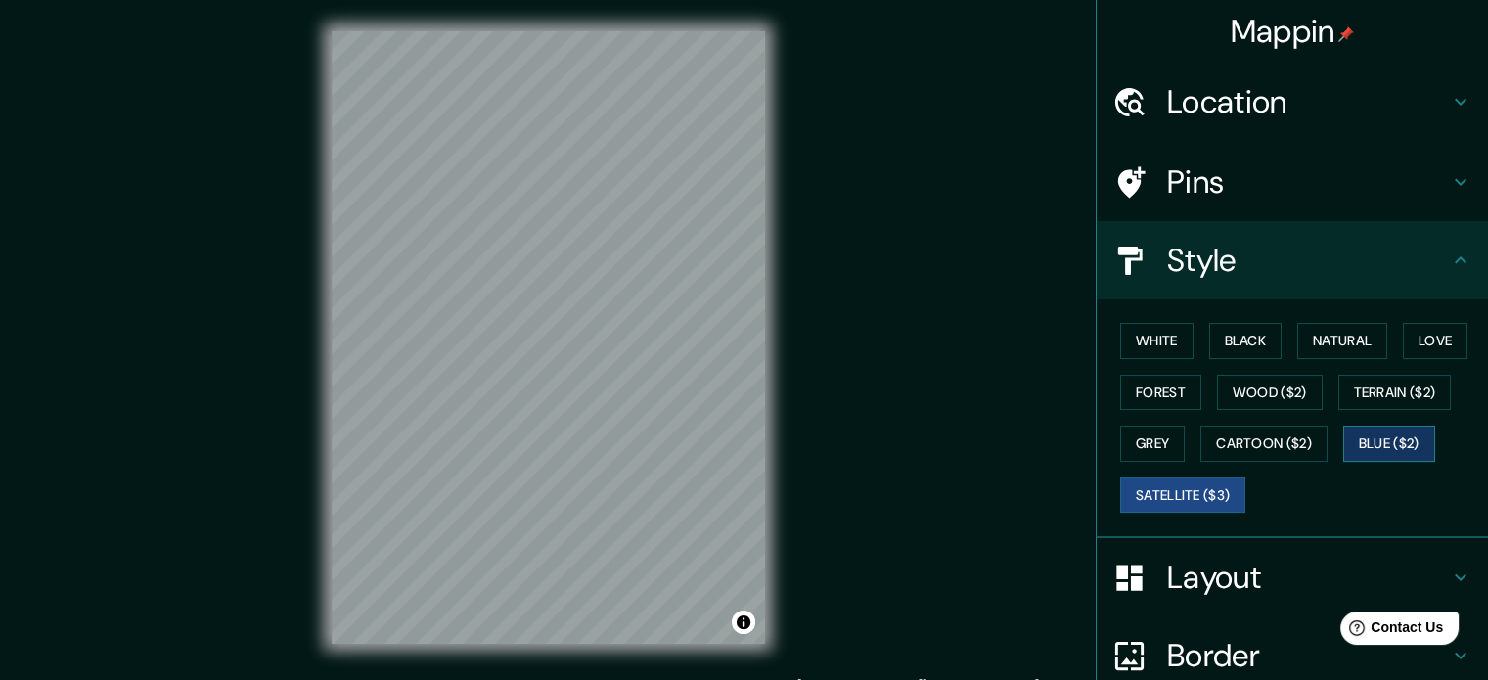
click at [1353, 453] on button "Blue ($2)" at bounding box center [1389, 443] width 92 height 36
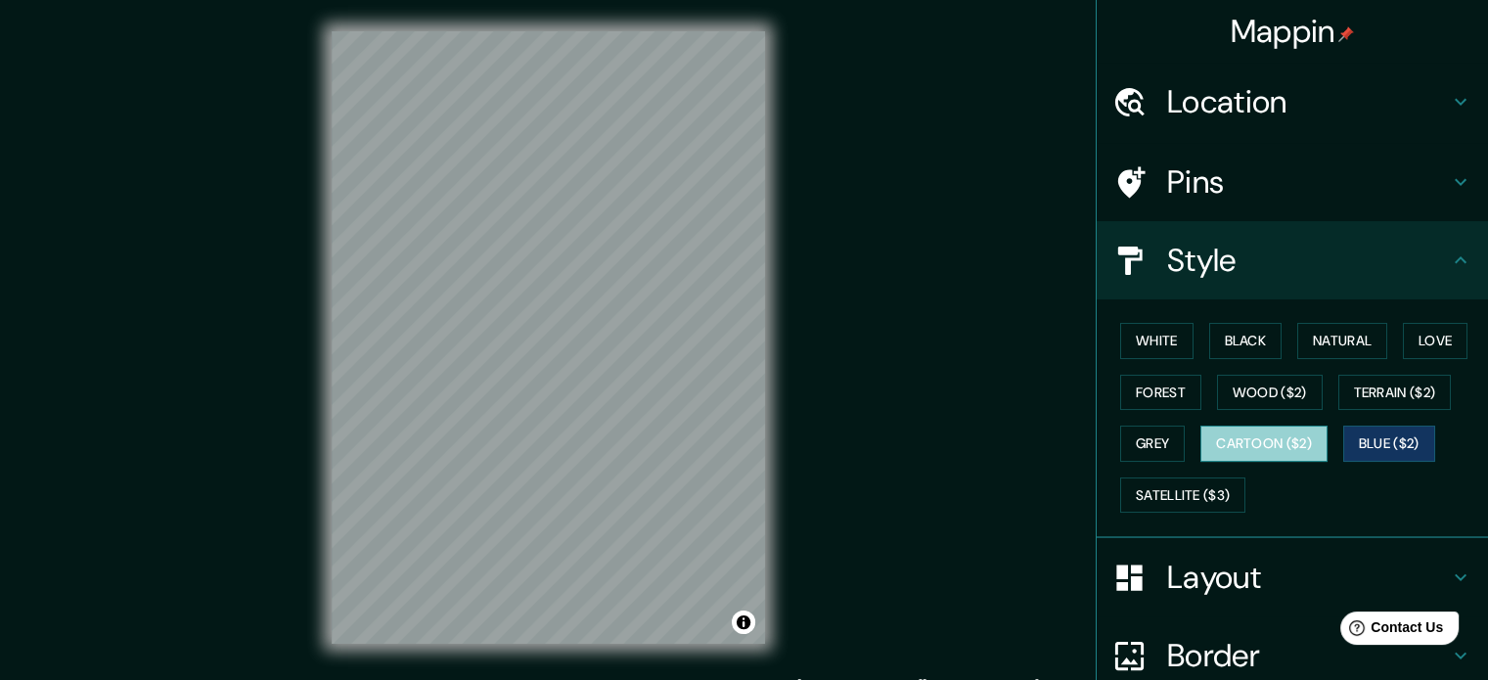
click at [1294, 441] on button "Cartoon ($2)" at bounding box center [1263, 443] width 127 height 36
click at [1380, 425] on button "Blue ($2)" at bounding box center [1389, 443] width 92 height 36
click at [1407, 391] on button "Terrain ($2)" at bounding box center [1394, 393] width 113 height 36
click at [1261, 458] on button "Cartoon ($2)" at bounding box center [1263, 443] width 127 height 36
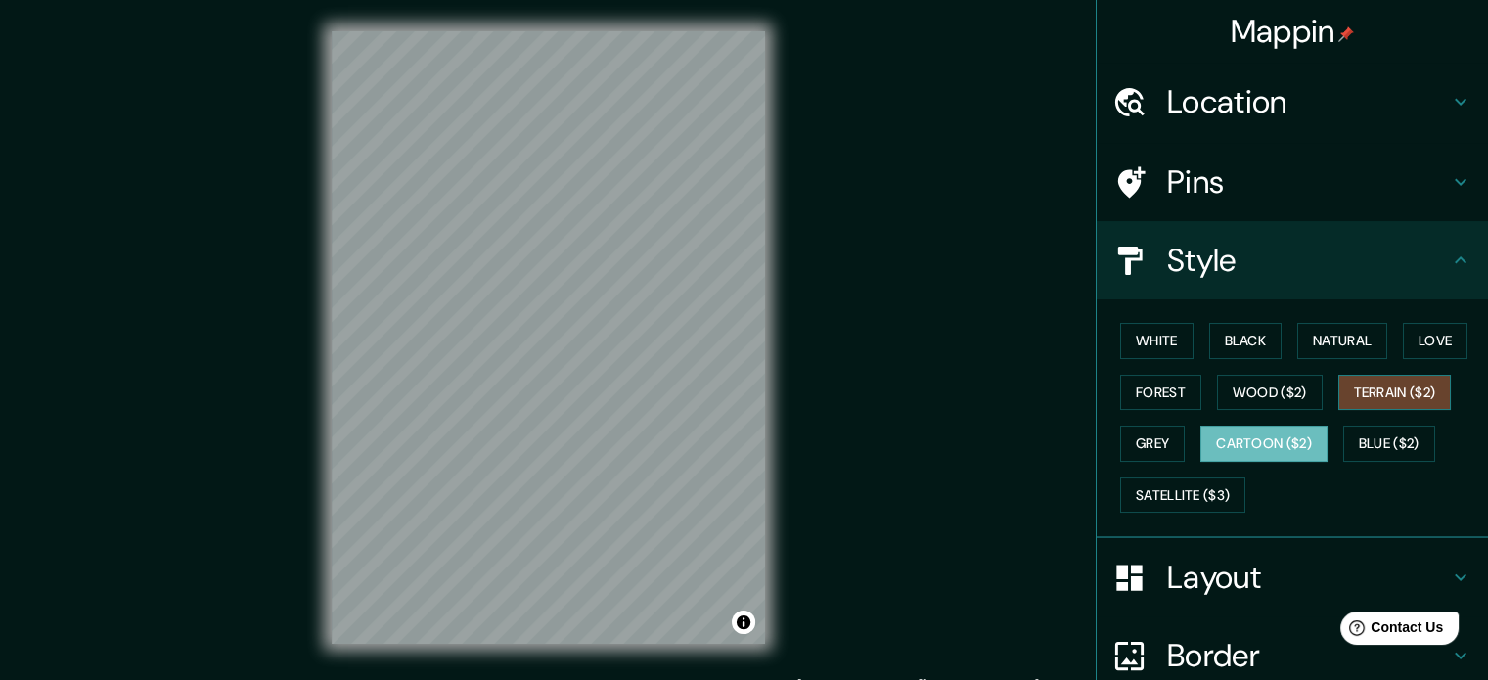
click at [1405, 390] on button "Terrain ($2)" at bounding box center [1394, 393] width 113 height 36
click at [1379, 435] on button "Blue ($2)" at bounding box center [1389, 443] width 92 height 36
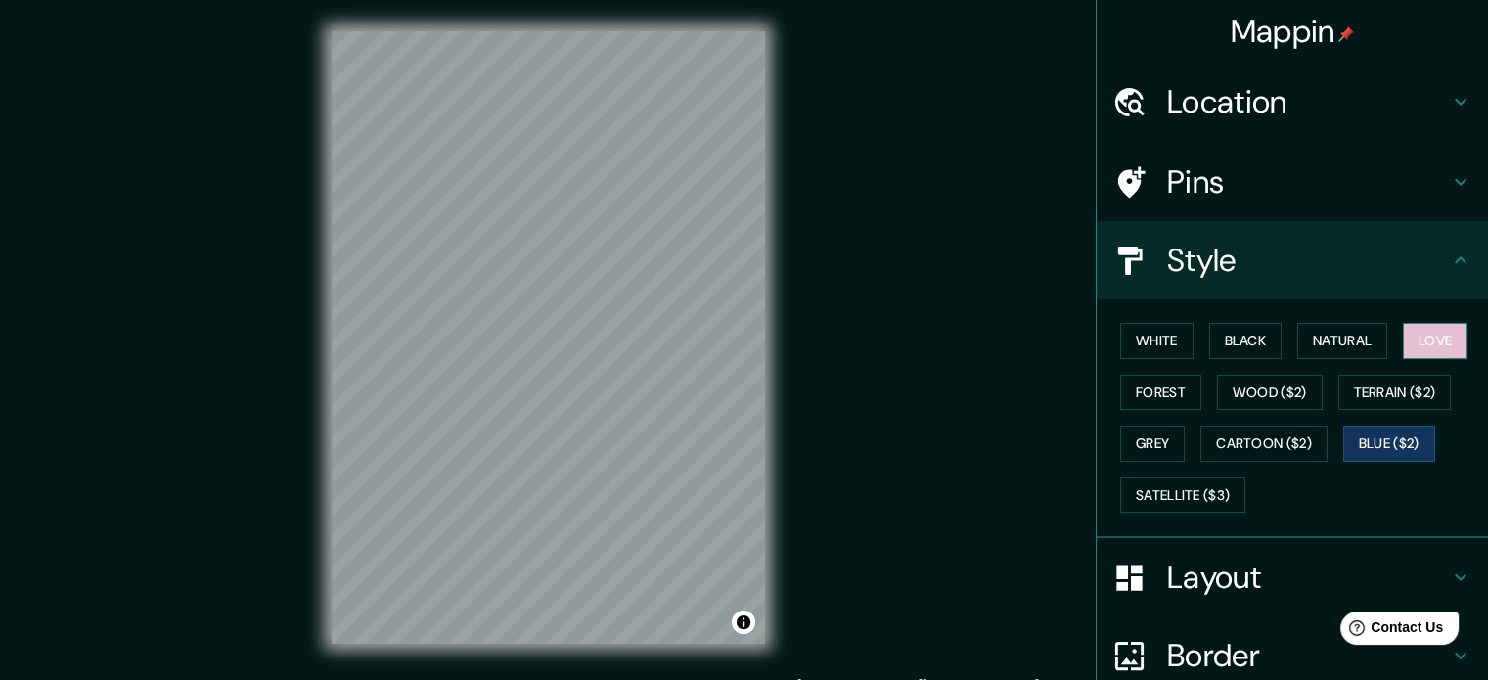
click at [1428, 346] on button "Love" at bounding box center [1434, 341] width 65 height 36
click at [1313, 340] on button "Natural" at bounding box center [1342, 341] width 90 height 36
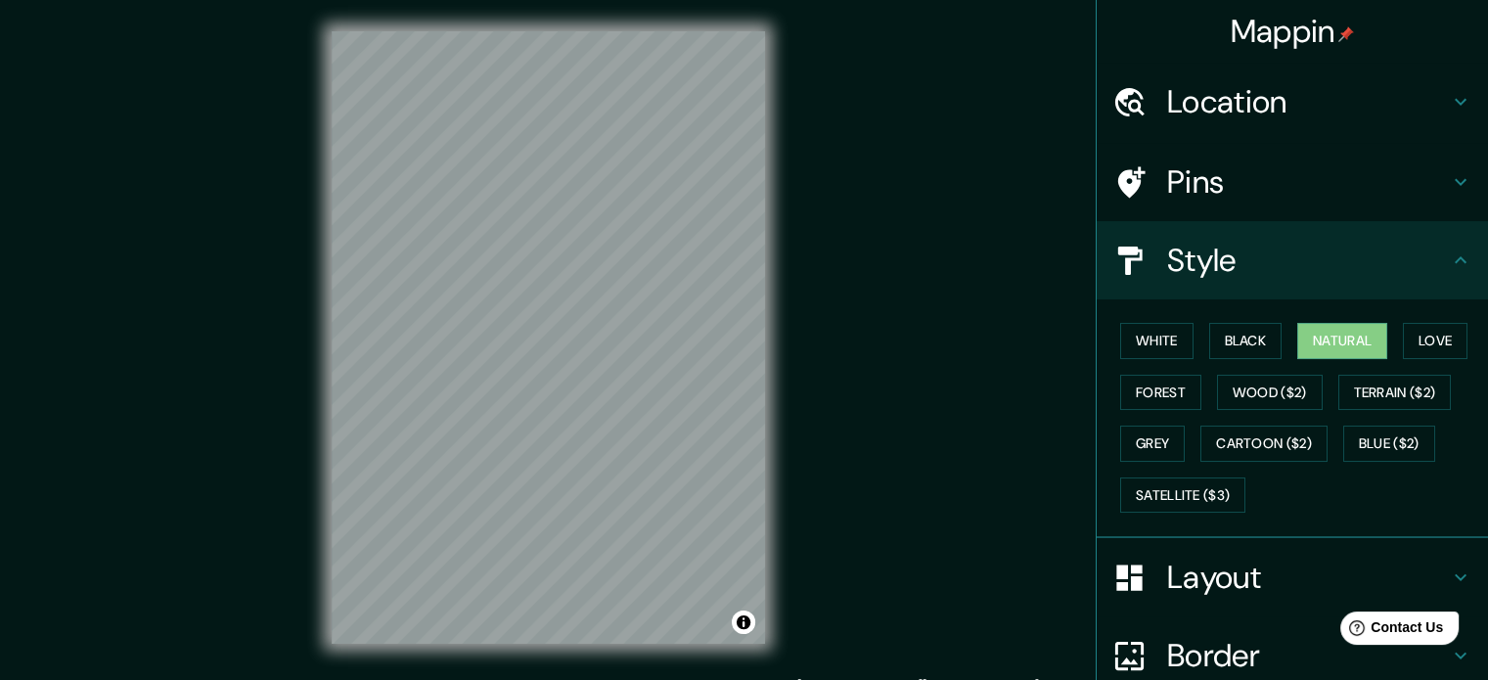
drag, startPoint x: 766, startPoint y: 347, endPoint x: 781, endPoint y: 348, distance: 15.7
click at [781, 348] on div "© Mapbox © OpenStreetMap Improve this map" at bounding box center [548, 337] width 496 height 675
click at [1385, 402] on button "Terrain ($2)" at bounding box center [1394, 393] width 113 height 36
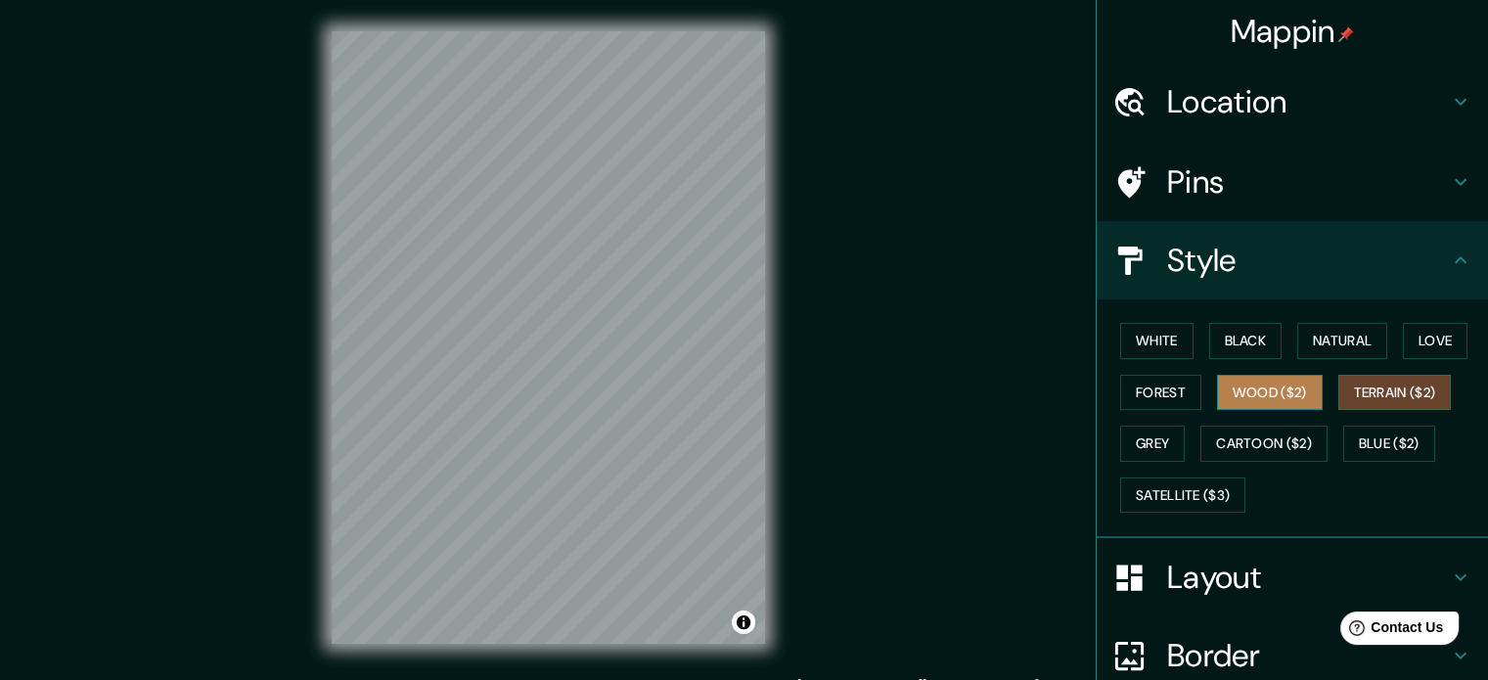
click at [1267, 400] on button "Wood ($2)" at bounding box center [1270, 393] width 106 height 36
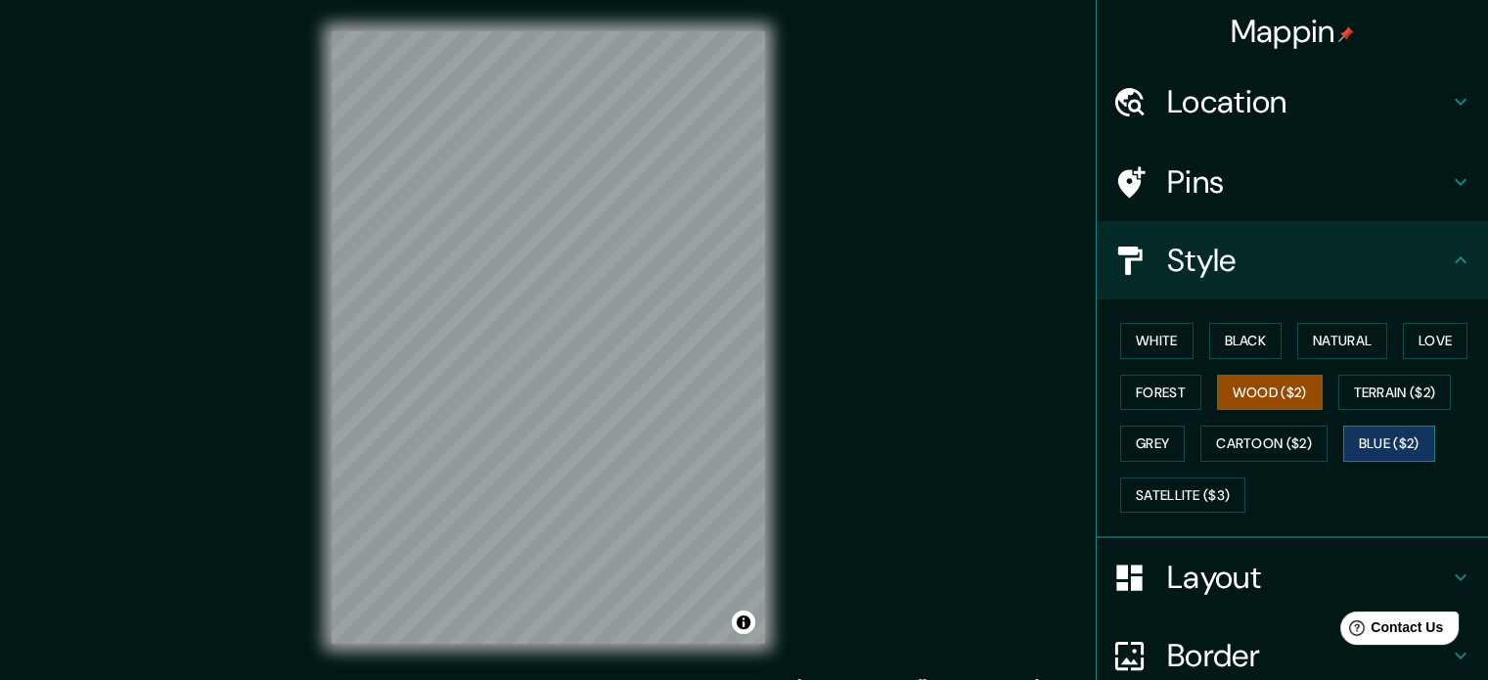
click at [1363, 444] on button "Blue ($2)" at bounding box center [1389, 443] width 92 height 36
click at [1391, 407] on button "Terrain ($2)" at bounding box center [1394, 393] width 113 height 36
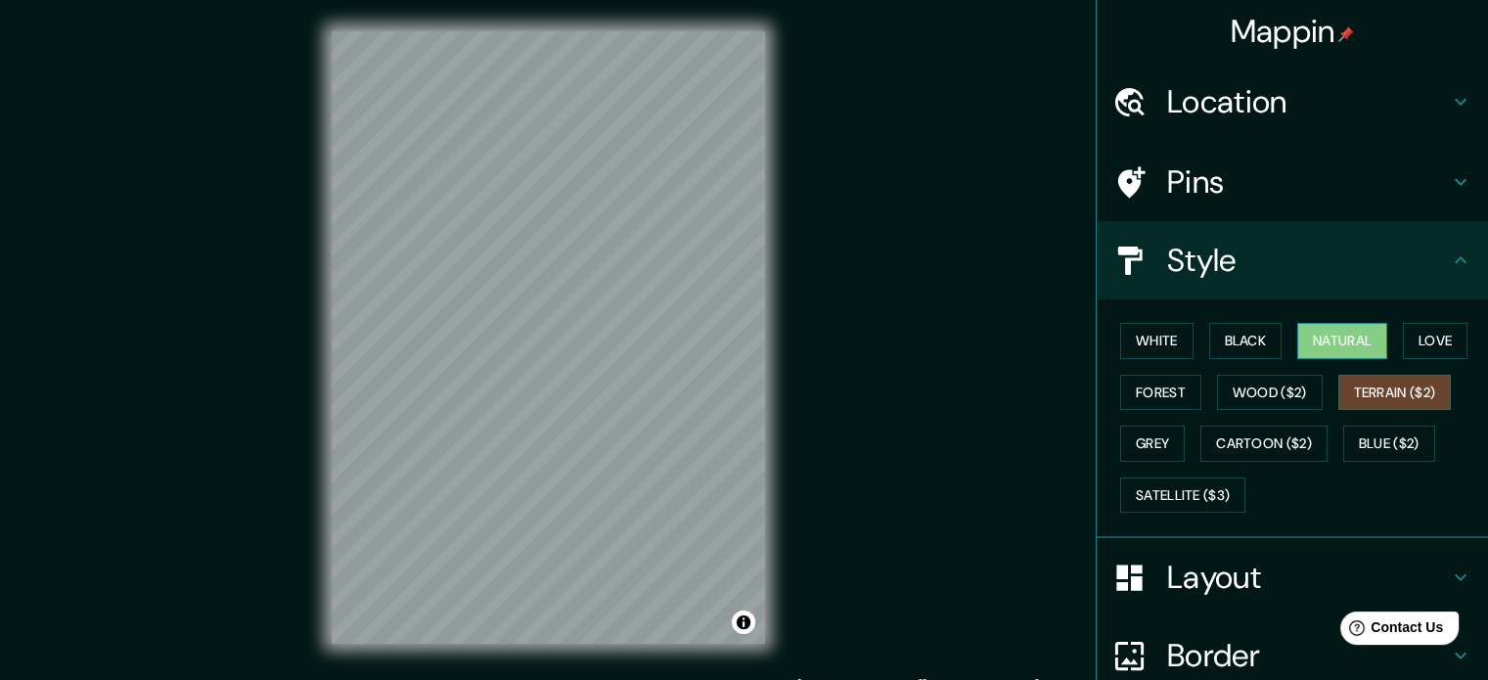
drag, startPoint x: 1234, startPoint y: 335, endPoint x: 1298, endPoint y: 334, distance: 63.6
click at [1242, 335] on button "Black" at bounding box center [1245, 341] width 73 height 36
click at [1305, 334] on button "Natural" at bounding box center [1342, 341] width 90 height 36
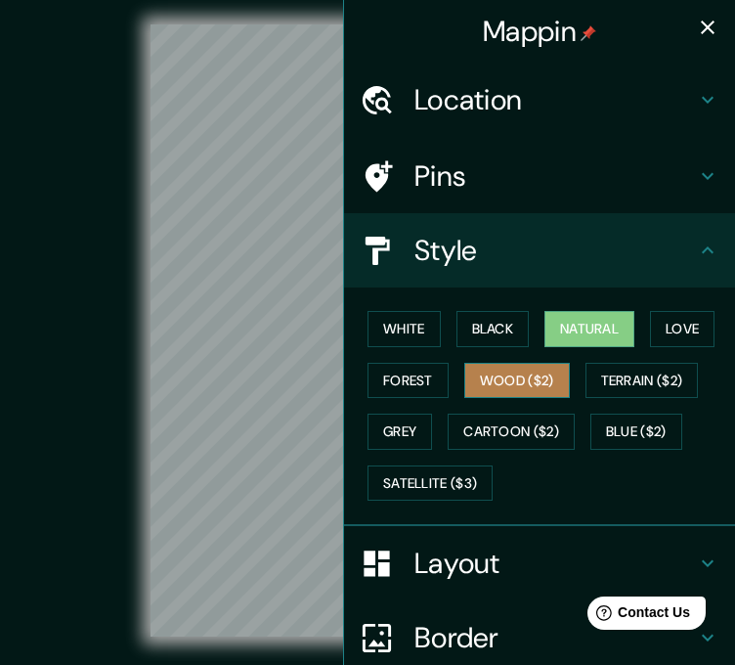
click at [509, 390] on button "Wood ($2)" at bounding box center [518, 381] width 106 height 36
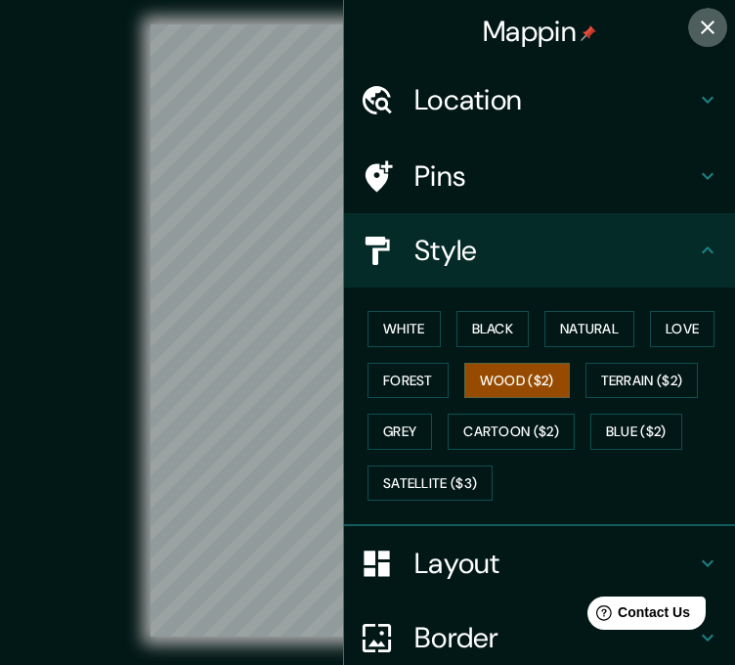
click at [696, 17] on icon "button" at bounding box center [707, 27] width 23 height 23
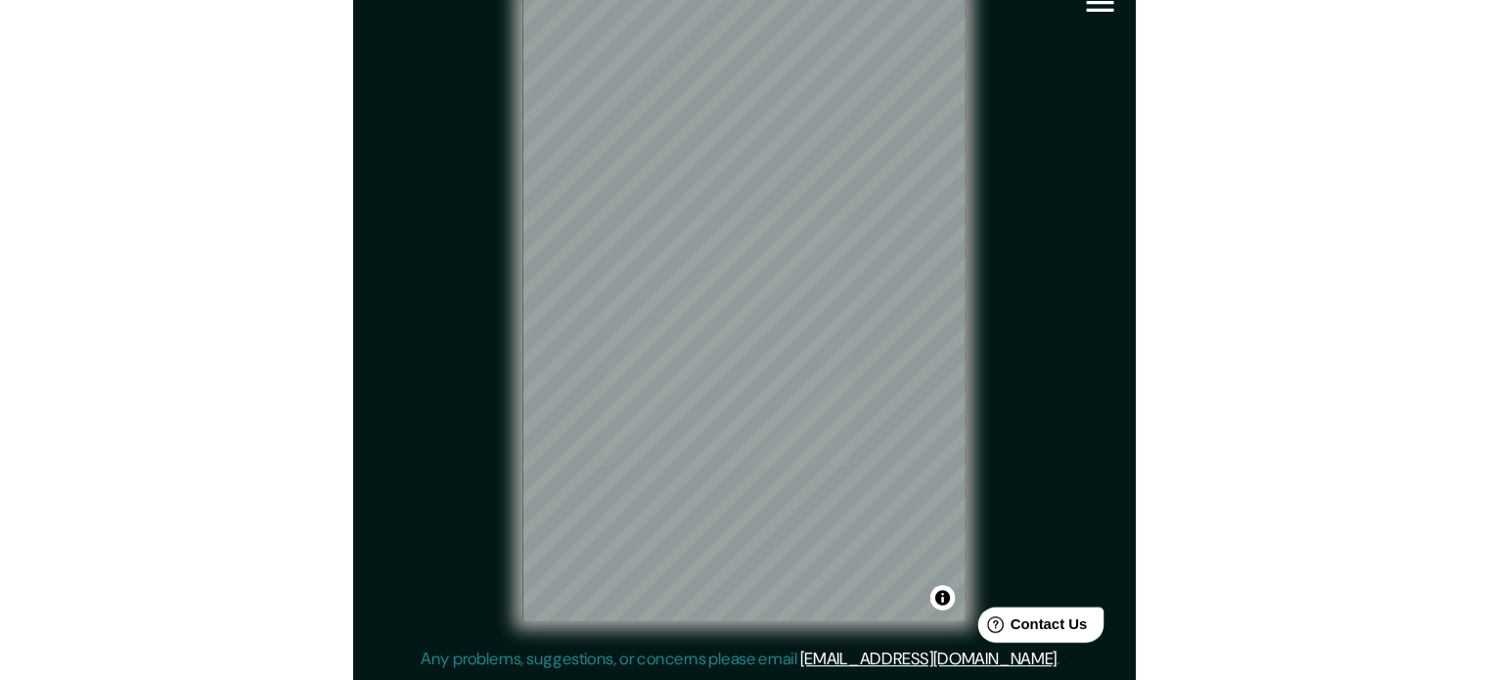
scroll to position [25, 0]
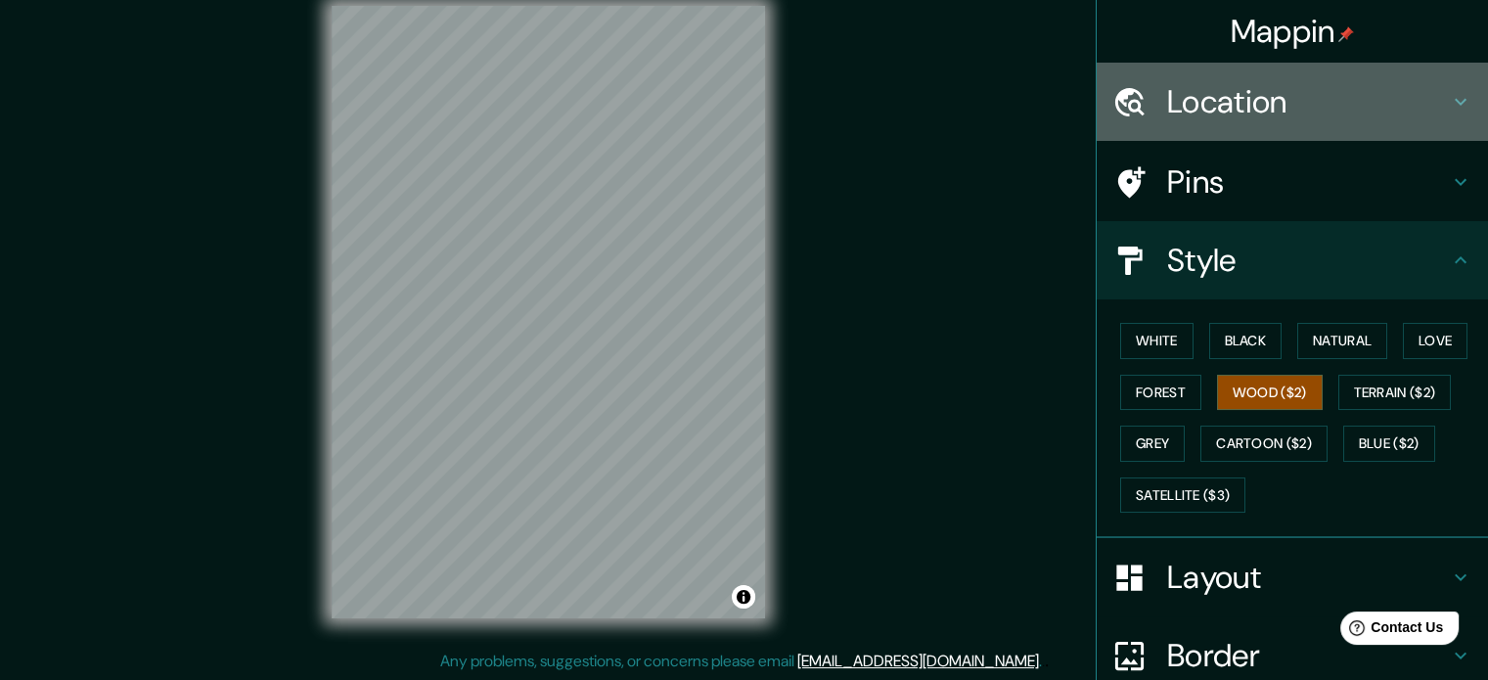
click at [1298, 90] on h4 "Location" at bounding box center [1308, 101] width 282 height 39
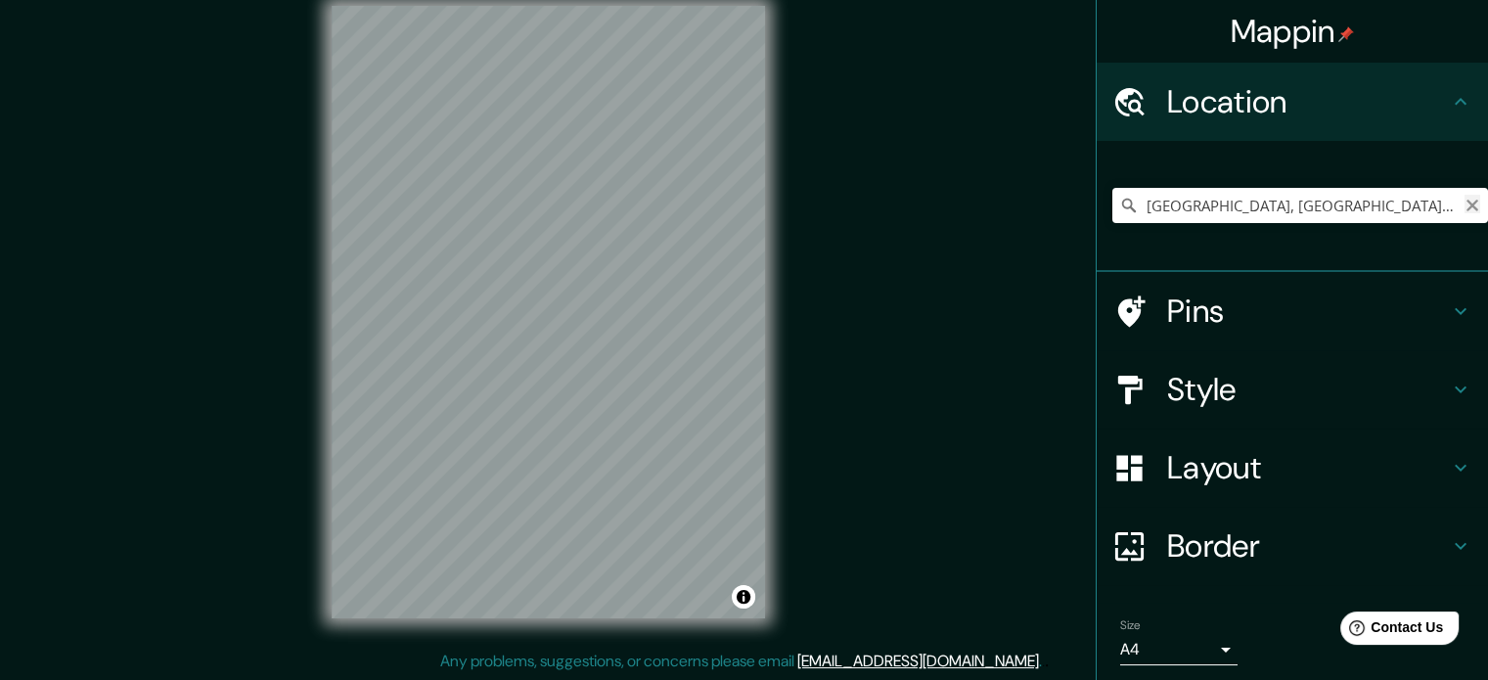
click at [1464, 202] on icon "Clear" at bounding box center [1472, 206] width 16 height 16
type input "[GEOGRAPHIC_DATA], [GEOGRAPHIC_DATA], [GEOGRAPHIC_DATA]"
click at [1448, 317] on icon at bounding box center [1459, 310] width 23 height 23
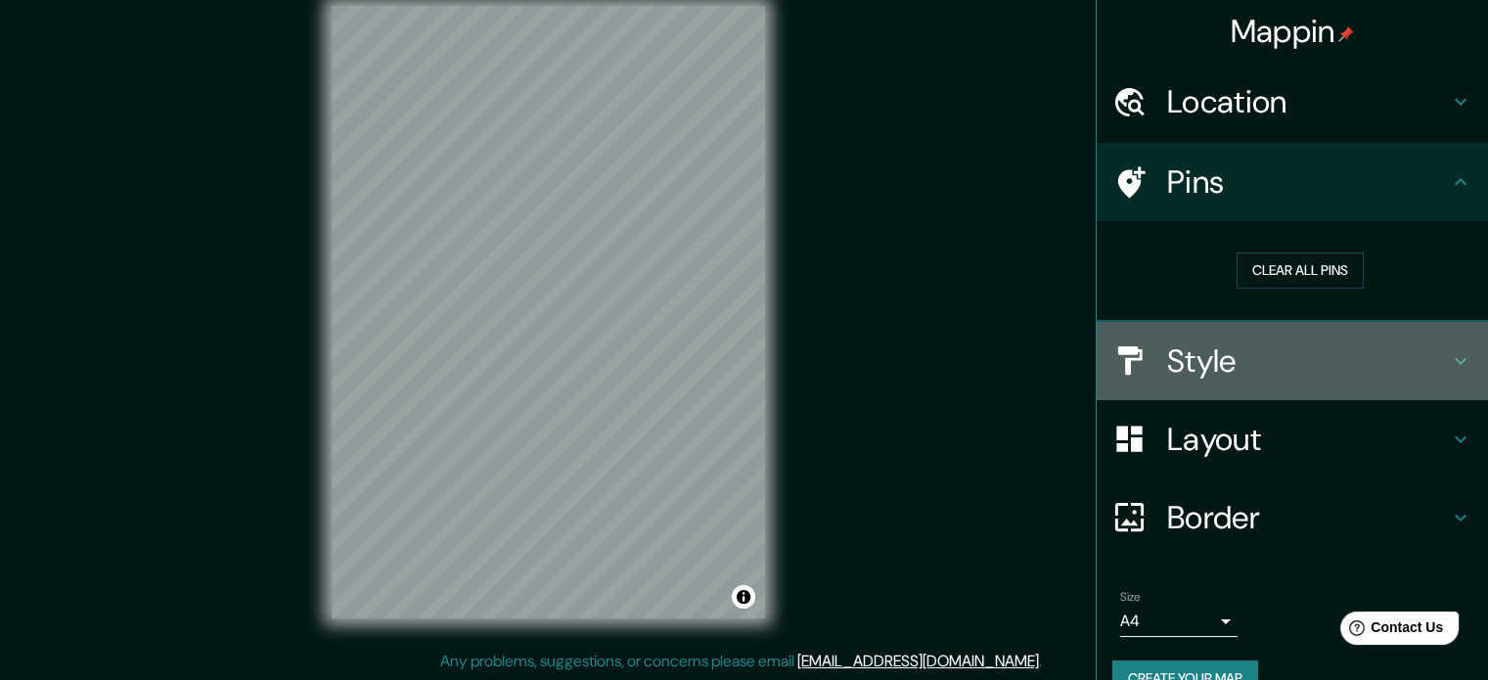
click at [1425, 371] on h4 "Style" at bounding box center [1308, 360] width 282 height 39
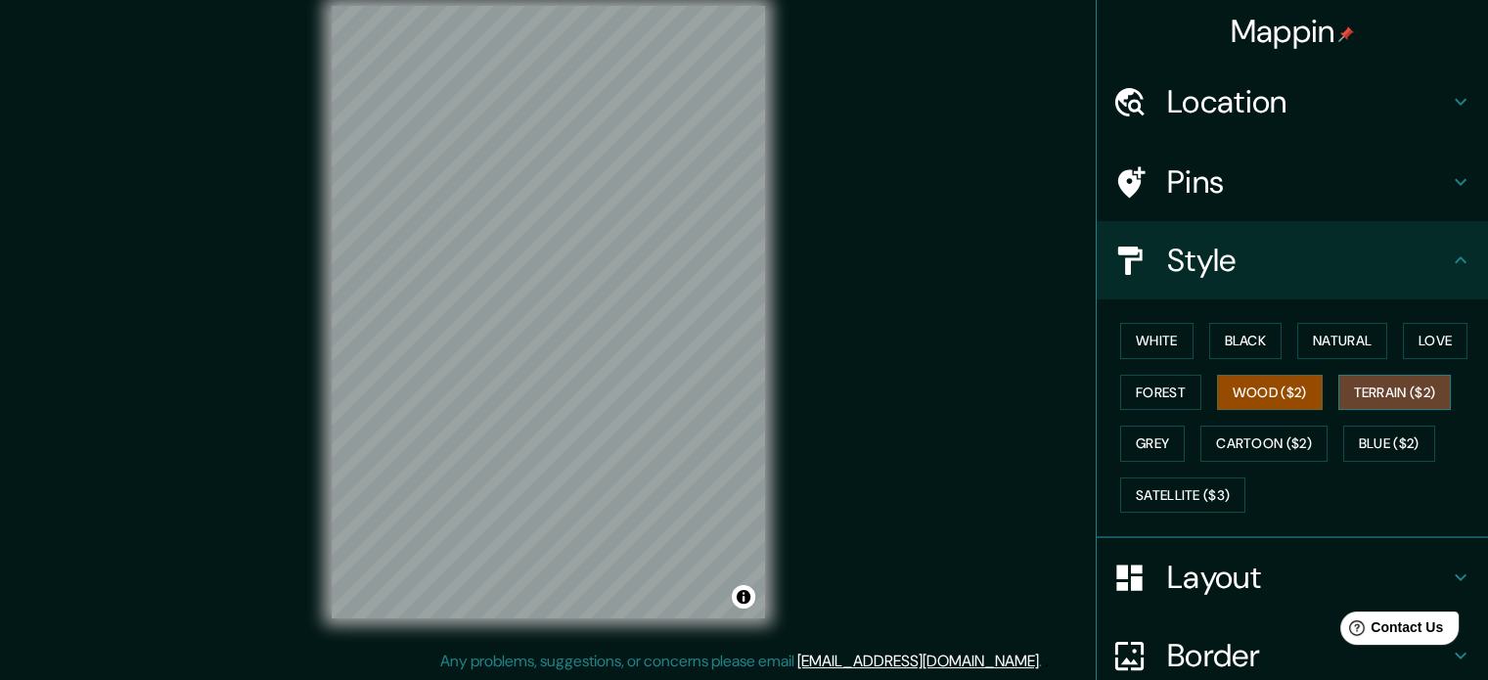
click at [1429, 388] on button "Terrain ($2)" at bounding box center [1394, 393] width 113 height 36
click at [1330, 351] on button "Natural" at bounding box center [1342, 341] width 90 height 36
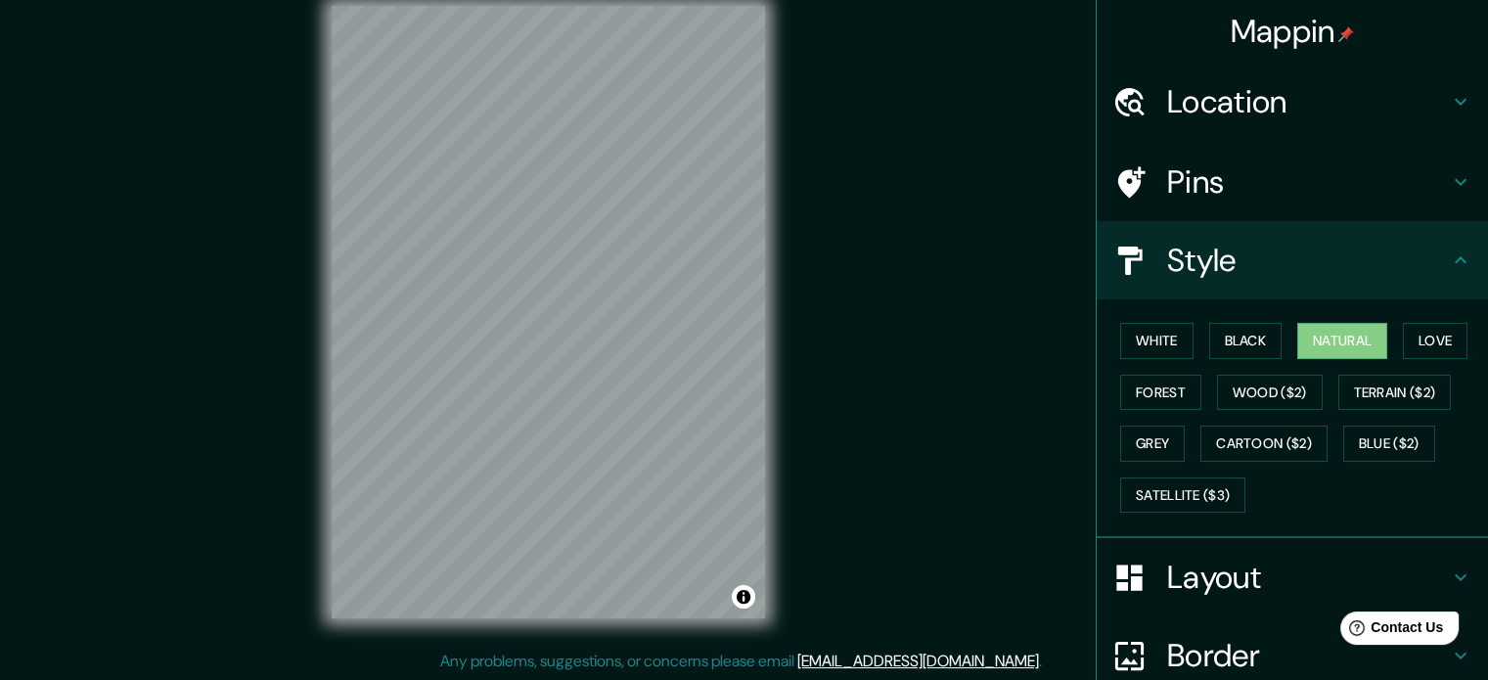
click at [1213, 415] on div "White Black Natural Love Forest Wood ($2) Terrain ($2) Grey Cartoon ($2) Blue (…" at bounding box center [1300, 417] width 376 height 205
click at [1150, 432] on button "Grey" at bounding box center [1152, 443] width 65 height 36
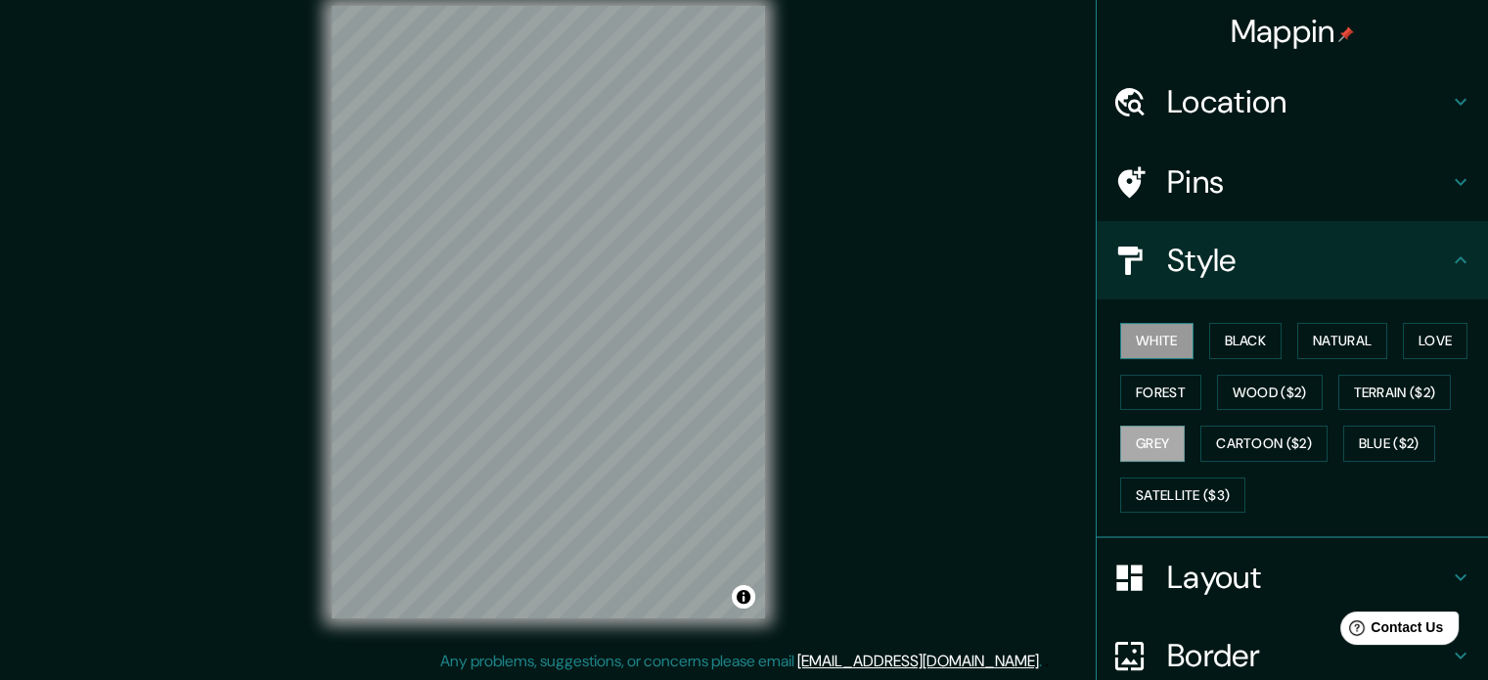
click at [1136, 354] on button "White" at bounding box center [1156, 341] width 73 height 36
click at [1256, 346] on button "Black" at bounding box center [1245, 341] width 73 height 36
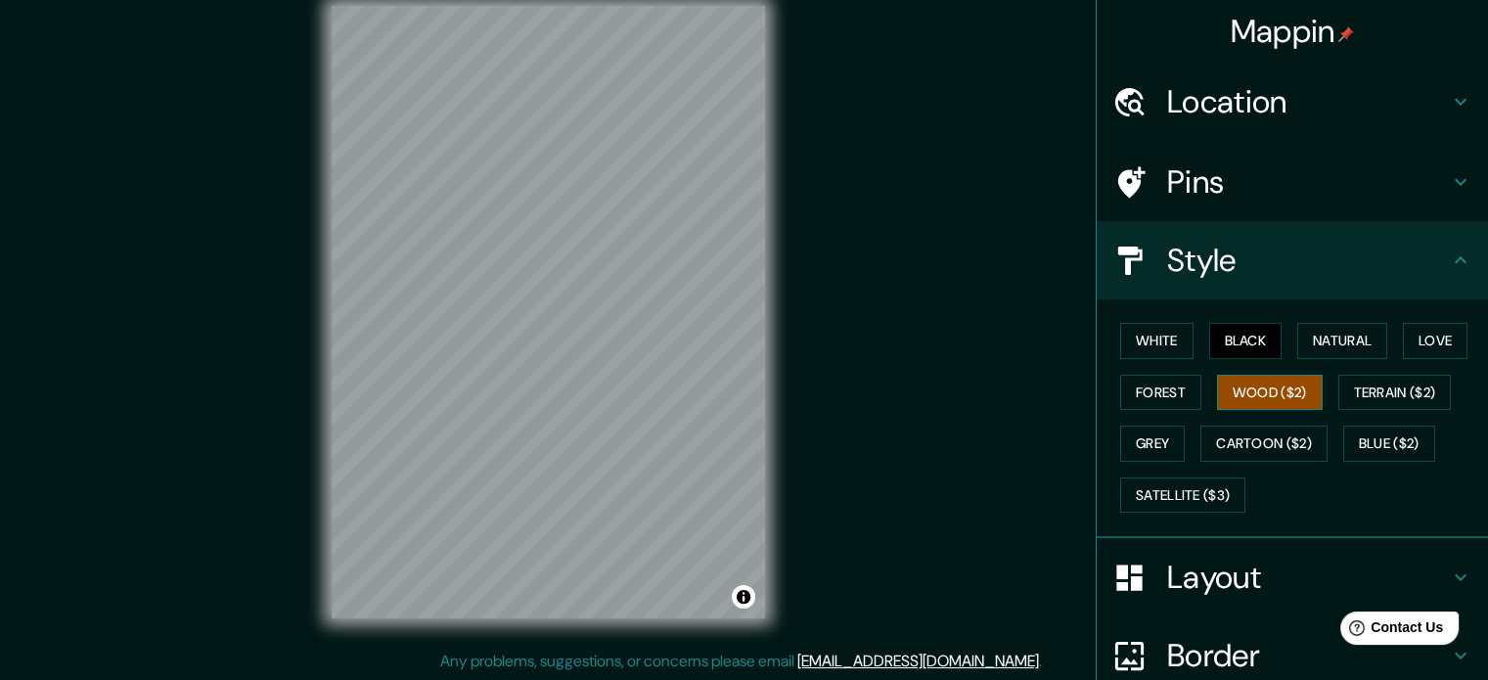
click at [1282, 384] on button "Wood ($2)" at bounding box center [1270, 393] width 106 height 36
click at [1166, 391] on button "Forest" at bounding box center [1160, 393] width 81 height 36
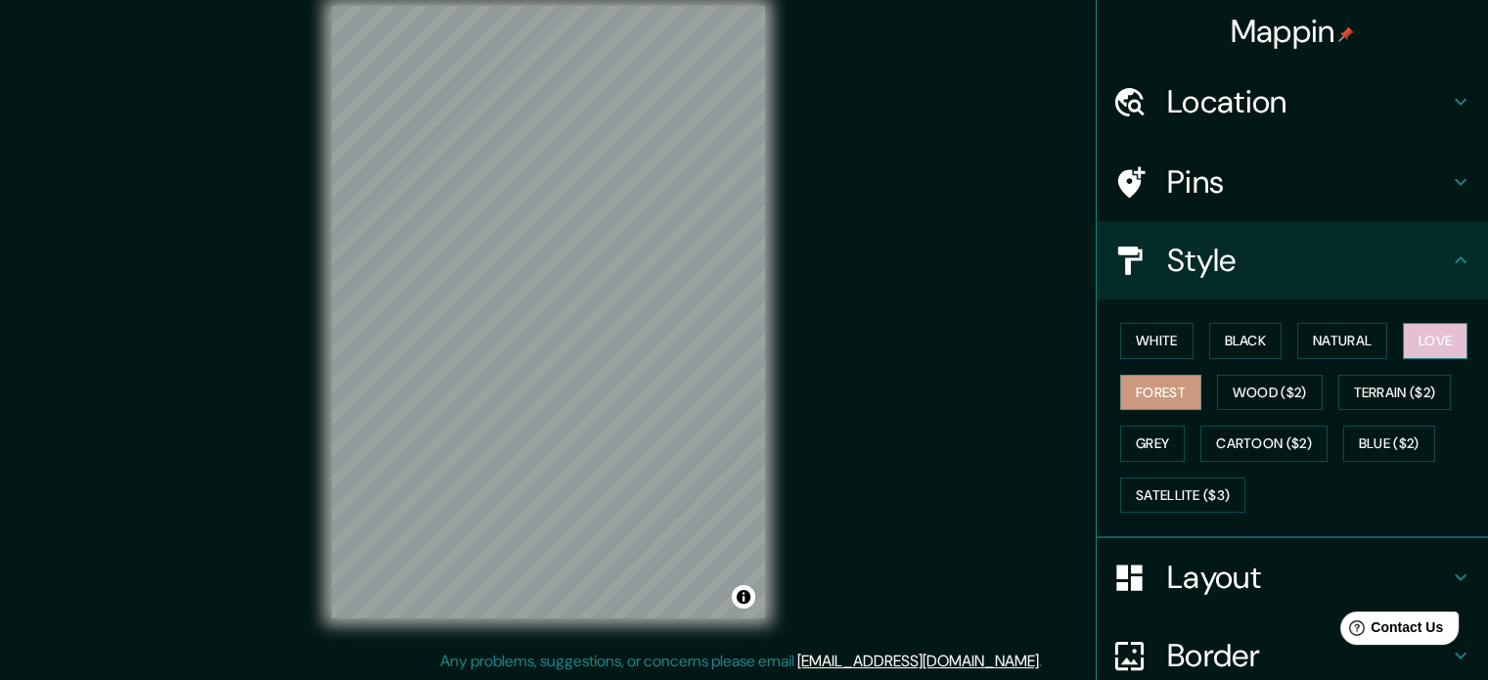
click at [1403, 345] on button "Love" at bounding box center [1434, 341] width 65 height 36
click at [1404, 410] on div "White Black Natural Love Forest Wood ($2) Terrain ($2) Grey Cartoon ($2) Blue (…" at bounding box center [1300, 417] width 376 height 205
click at [1397, 388] on button "Terrain ($2)" at bounding box center [1394, 393] width 113 height 36
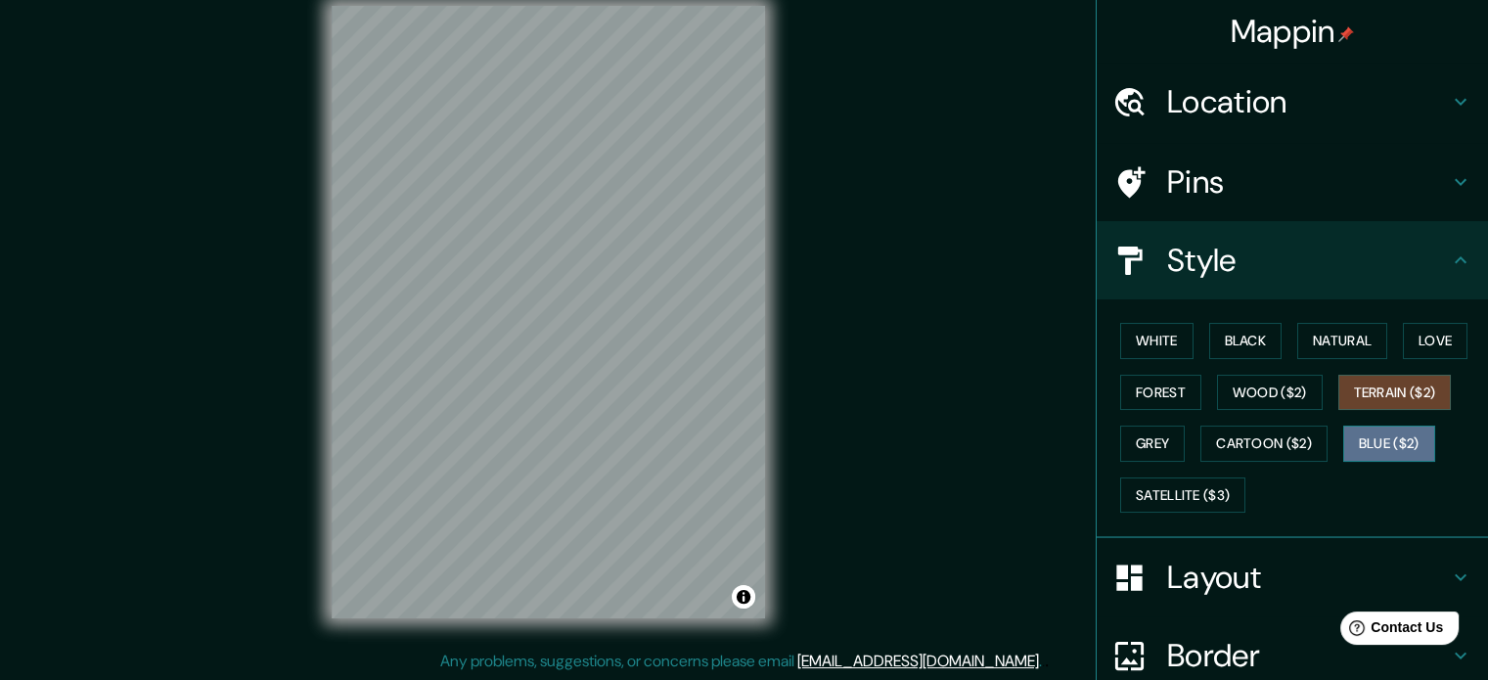
click at [1380, 444] on button "Blue ($2)" at bounding box center [1389, 443] width 92 height 36
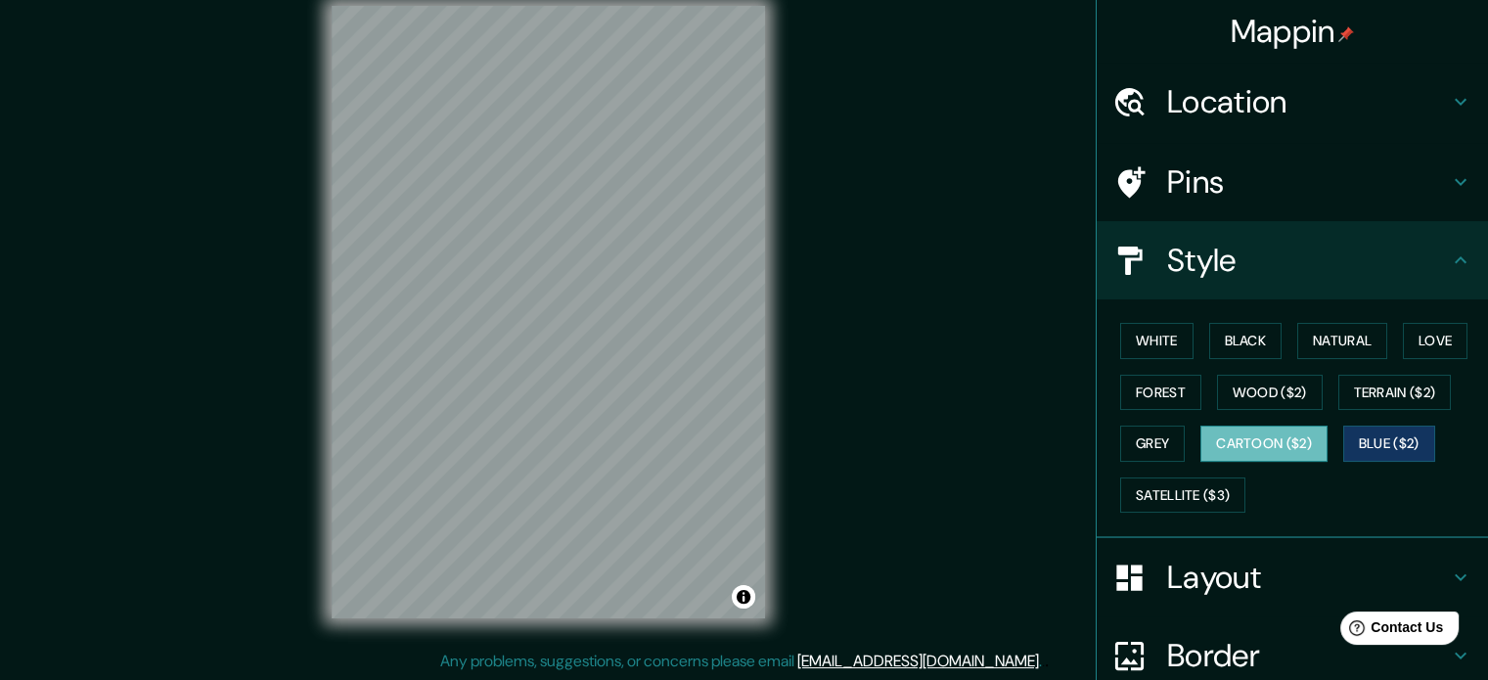
click at [1271, 454] on button "Cartoon ($2)" at bounding box center [1263, 443] width 127 height 36
click at [1228, 480] on button "Satellite ($3)" at bounding box center [1182, 495] width 125 height 36
